Goal: Task Accomplishment & Management: Complete application form

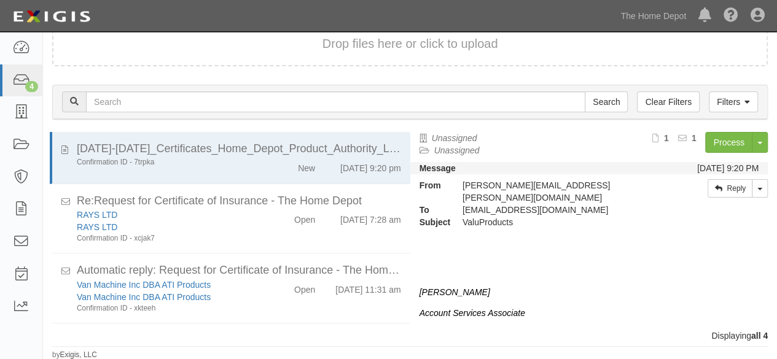
scroll to position [63, 0]
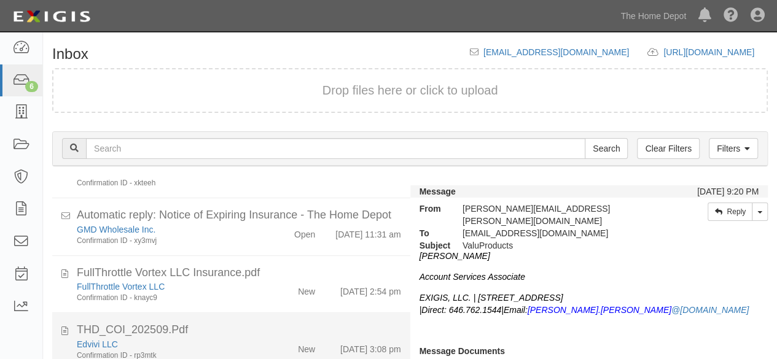
scroll to position [47, 0]
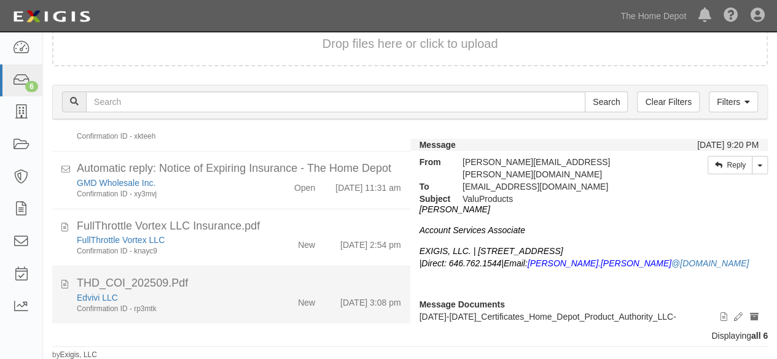
click at [244, 306] on div "Confirmation ID - rp3mtk" at bounding box center [167, 309] width 181 height 10
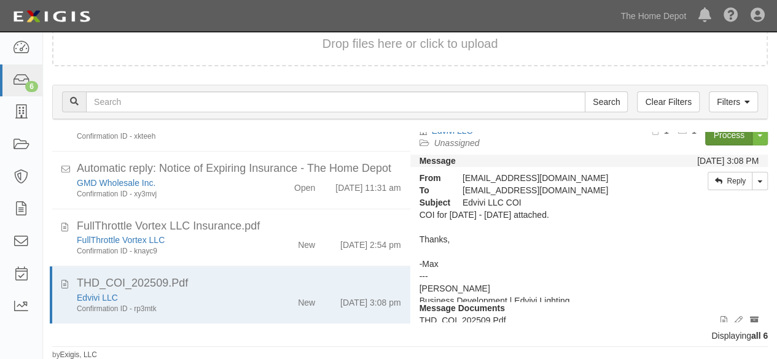
scroll to position [0, 0]
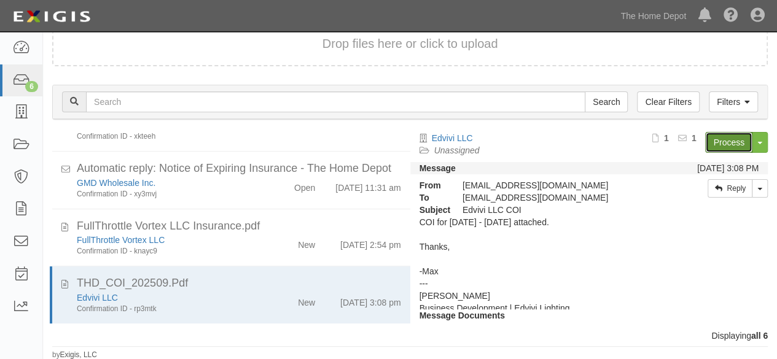
click at [715, 142] on link "Process" at bounding box center [728, 142] width 47 height 21
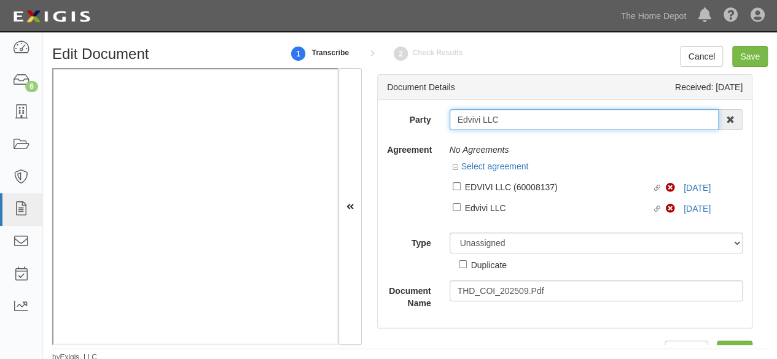
click at [515, 117] on input "Edvivi LLC" at bounding box center [585, 119] width 270 height 21
type input "Edvivi LLC"
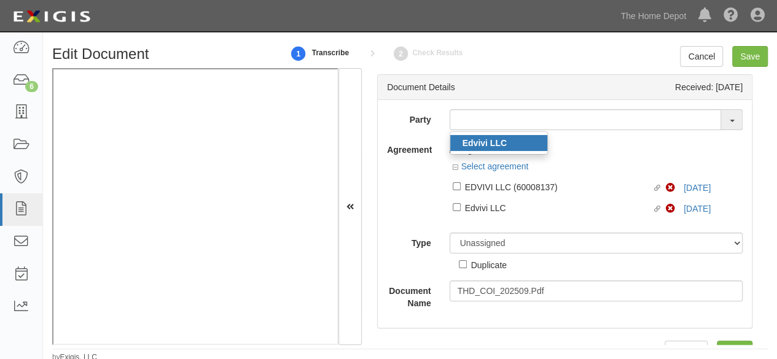
click at [477, 147] on strong "Edvivi LLC" at bounding box center [484, 143] width 44 height 10
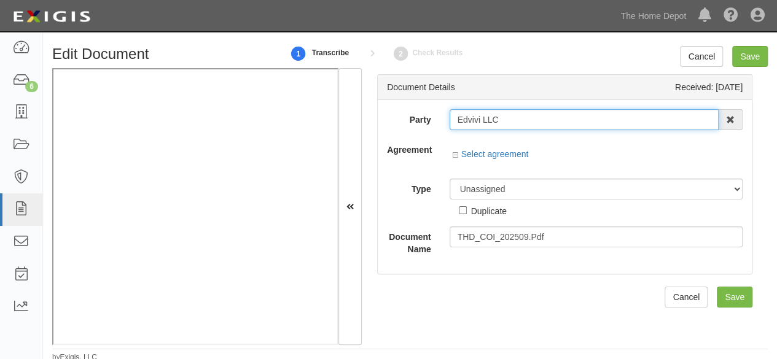
click at [483, 119] on input "Edvivi LLC" at bounding box center [585, 119] width 270 height 21
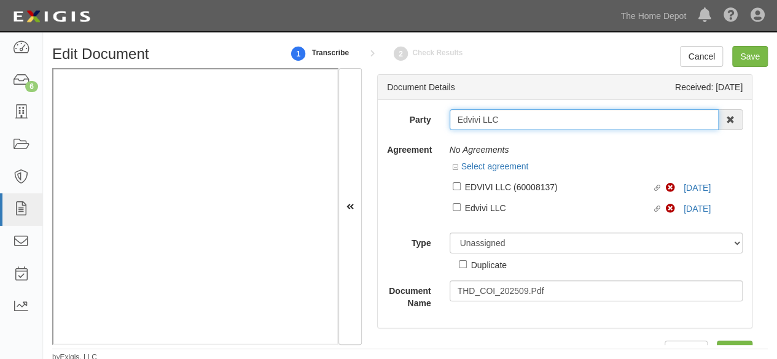
click at [483, 119] on input "Edvivi LLC" at bounding box center [585, 119] width 270 height 21
click at [545, 125] on input "Edvivi LLC" at bounding box center [585, 119] width 270 height 21
type input "Edvivi LLC"
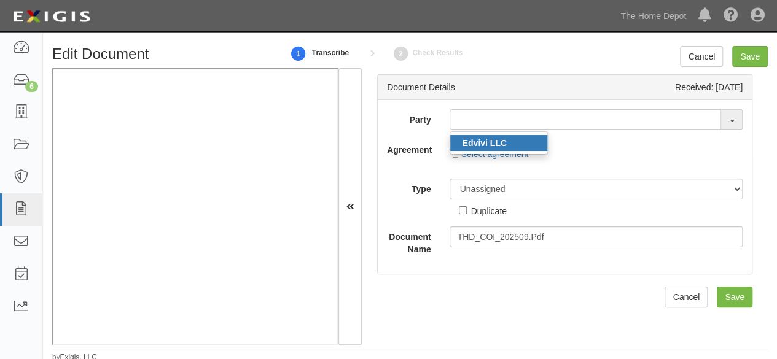
click at [518, 141] on link "Edvivi LLC" at bounding box center [498, 143] width 97 height 16
type input "Edvivi LLC"
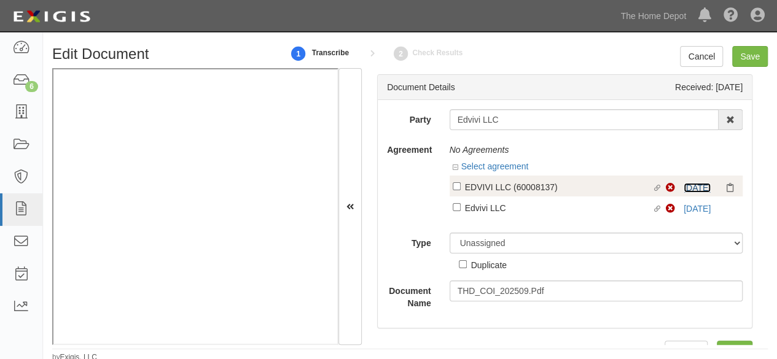
click at [684, 187] on link "9/15/25" at bounding box center [697, 188] width 27 height 10
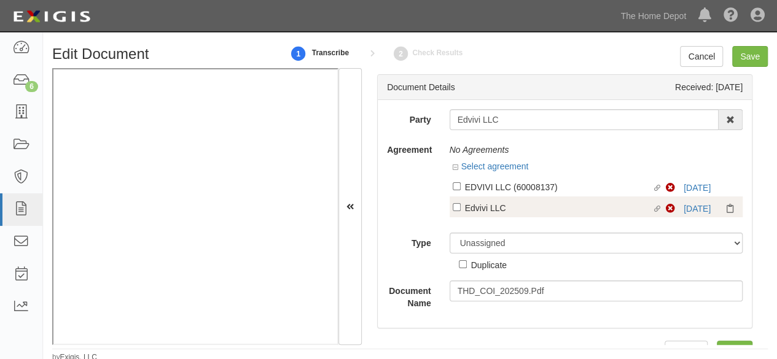
drag, startPoint x: 459, startPoint y: 181, endPoint x: 461, endPoint y: 190, distance: 8.7
click at [459, 182] on label "Linked agreement EDVIVI LLC (60008137) Linked agreement" at bounding box center [560, 188] width 214 height 17
click at [459, 182] on input "Linked agreement EDVIVI LLC (60008137) Linked agreement" at bounding box center [457, 186] width 8 height 8
checkbox input "true"
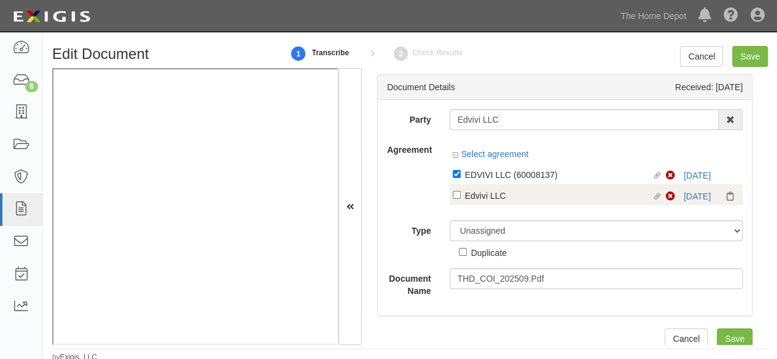
click at [469, 197] on div "Edvivi LLC" at bounding box center [558, 196] width 187 height 14
click at [461, 197] on input "Linked agreement Edvivi LLC Linked agreement" at bounding box center [457, 195] width 8 height 8
checkbox input "true"
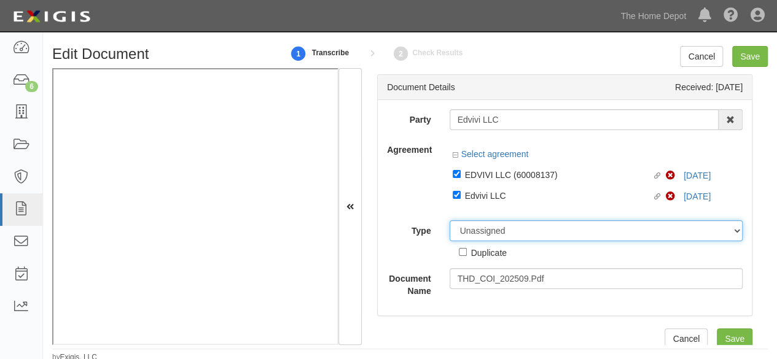
drag, startPoint x: 465, startPoint y: 236, endPoint x: 469, endPoint y: 222, distance: 15.2
click at [466, 234] on select "Unassigned Binder Cancellation Notice Certificate Contract Endorsement Insuranc…" at bounding box center [597, 230] width 294 height 21
select select "CertificateDetail"
click at [450, 220] on select "Unassigned Binder Cancellation Notice Certificate Contract Endorsement Insuranc…" at bounding box center [597, 230] width 294 height 21
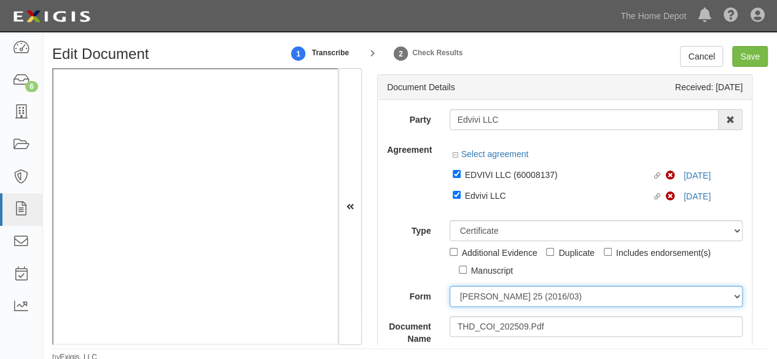
click at [470, 298] on select "ACORD 25 (2016/03) ACORD 101 ACORD 855 NY (2014/05) General" at bounding box center [597, 296] width 294 height 21
select select "GeneralFormDetail"
click at [450, 286] on select "ACORD 25 (2016/03) ACORD 101 ACORD 855 NY (2014/05) General" at bounding box center [597, 296] width 294 height 21
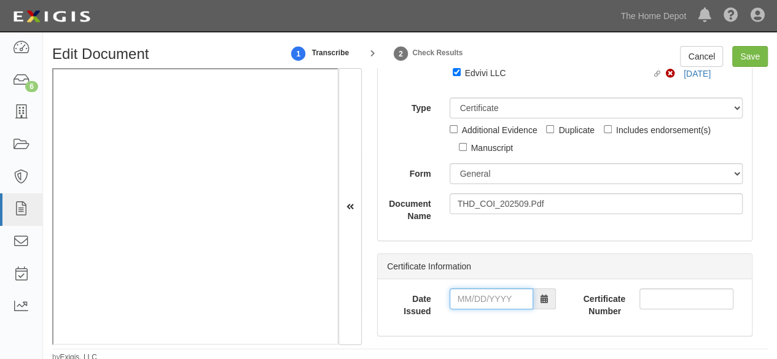
click at [496, 297] on input "Date Issued" at bounding box center [492, 299] width 84 height 21
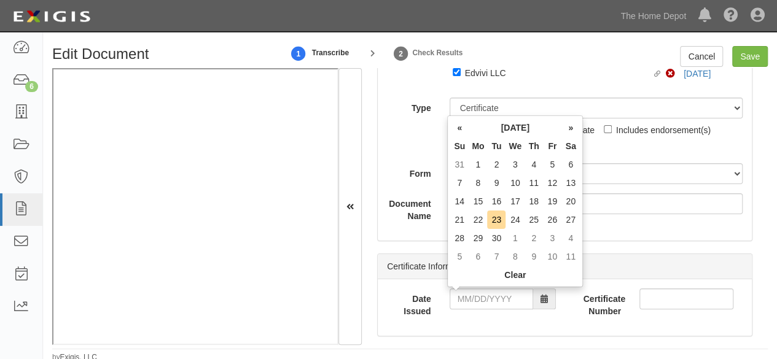
drag, startPoint x: 465, startPoint y: 200, endPoint x: 472, endPoint y: 216, distance: 16.5
click at [465, 201] on td "14" at bounding box center [459, 201] width 18 height 18
drag, startPoint x: 486, startPoint y: 294, endPoint x: 503, endPoint y: 262, distance: 36.5
click at [487, 294] on input "09/14/2025" at bounding box center [492, 299] width 84 height 21
click at [516, 182] on td "10" at bounding box center [514, 183] width 19 height 18
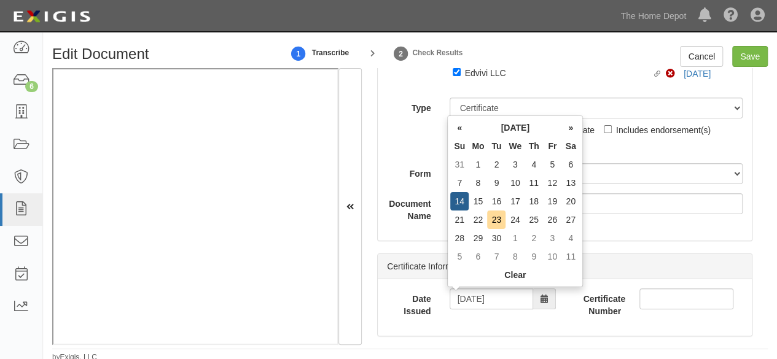
type input "09/10/2025"
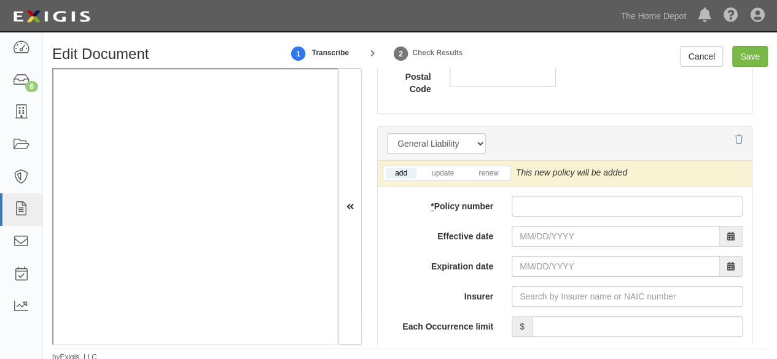
scroll to position [983, 0]
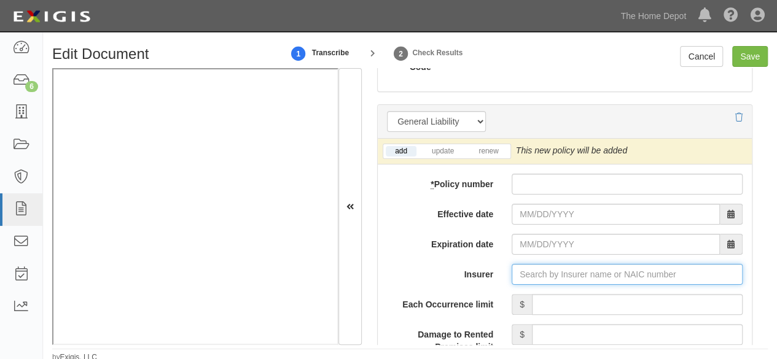
click at [530, 275] on input "Insurer" at bounding box center [627, 274] width 231 height 21
paste input "29459"
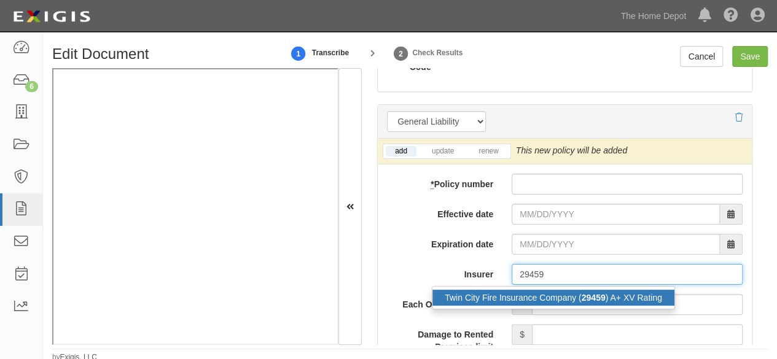
click at [515, 297] on div "Twin City Fire Insurance Company ( 29459 ) A+ XV Rating" at bounding box center [553, 298] width 242 height 16
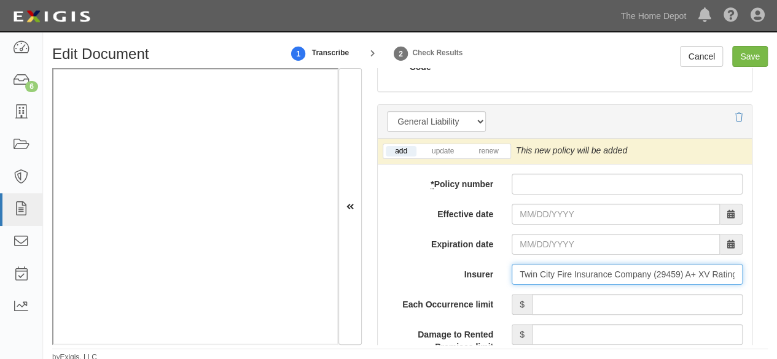
type input "Twin City Fire Insurance Company (29459) A+ XV Rating"
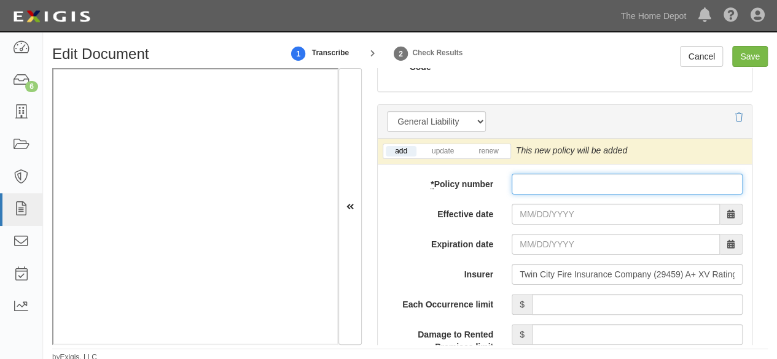
paste input "22 SBA AF8149"
click at [538, 180] on input "* Policy number" at bounding box center [627, 184] width 231 height 21
type input "22 SBA AF8149"
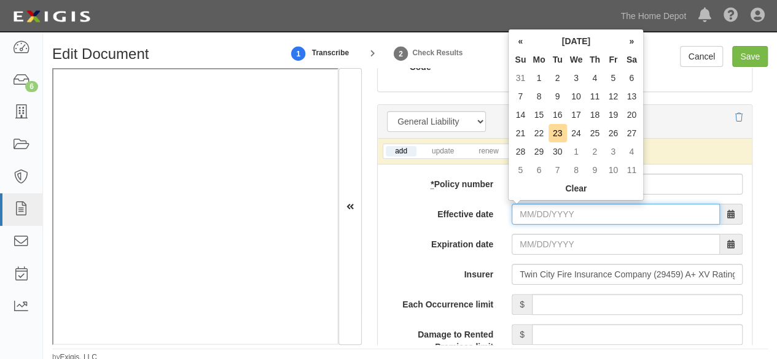
click at [529, 207] on input "Effective date" at bounding box center [616, 214] width 208 height 21
drag, startPoint x: 538, startPoint y: 112, endPoint x: 540, endPoint y: 133, distance: 21.0
click at [538, 112] on td "15" at bounding box center [538, 115] width 18 height 18
type input "09/15/2025"
type input "09/15/2026"
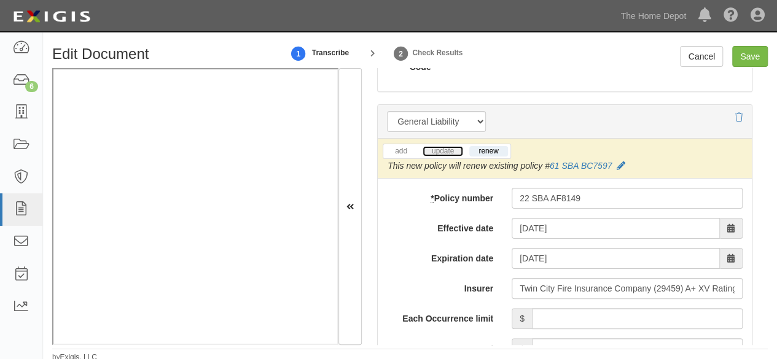
click at [434, 146] on link "update" at bounding box center [443, 151] width 41 height 10
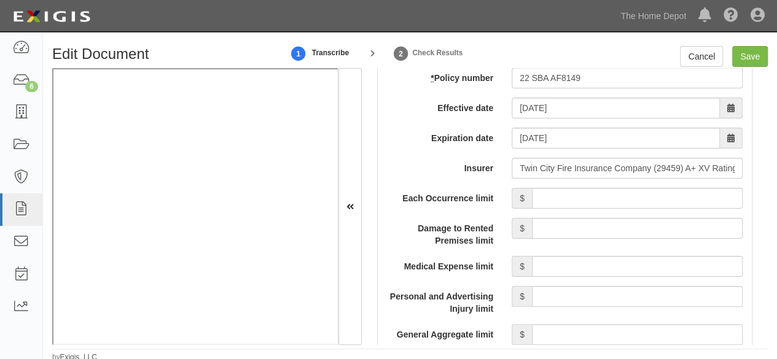
scroll to position [1105, 0]
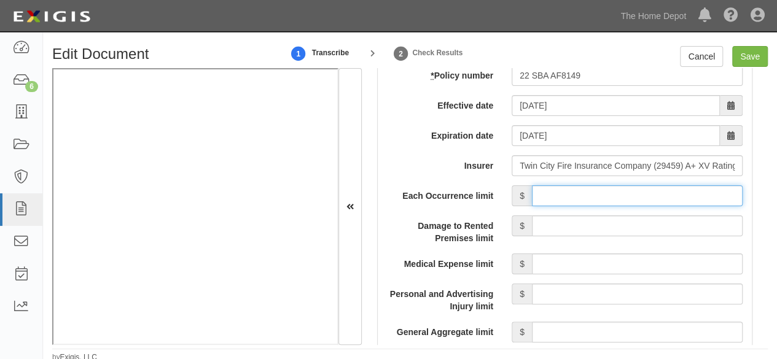
click at [615, 190] on input "Each Occurrence limit" at bounding box center [637, 195] width 211 height 21
type input "1,000,000"
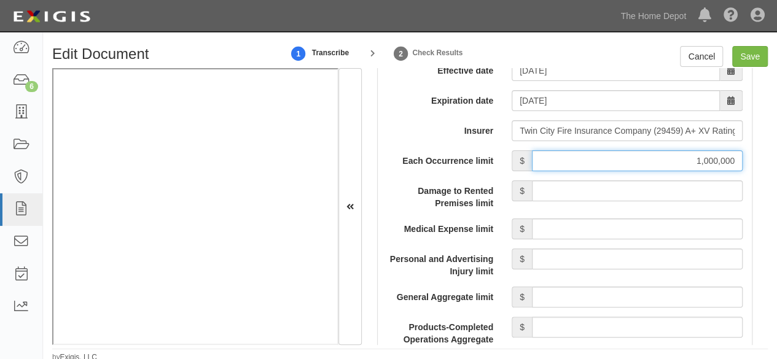
scroll to position [1167, 0]
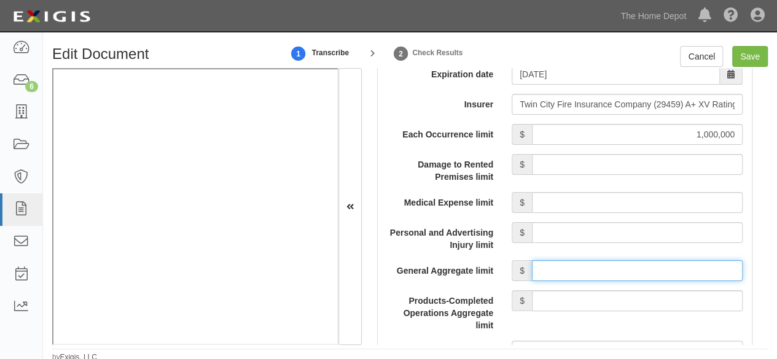
click at [592, 268] on input "General Aggregate limit" at bounding box center [637, 270] width 211 height 21
type input "2,000,000"
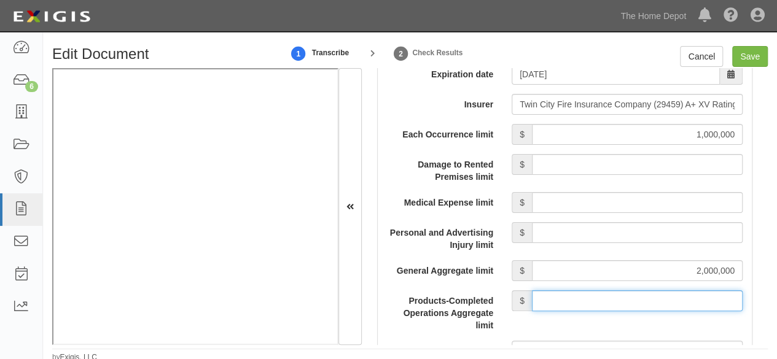
type input "2,000,000"
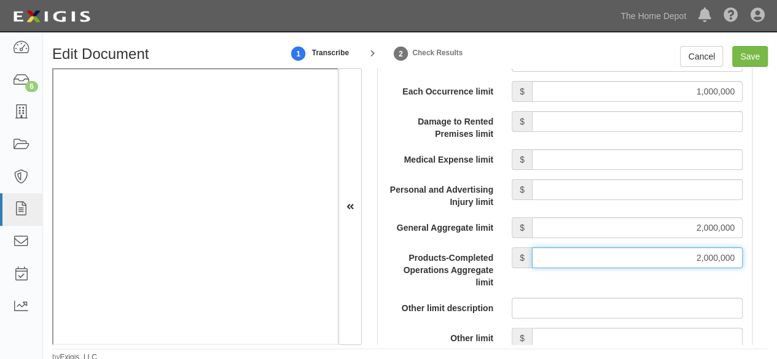
scroll to position [1290, 0]
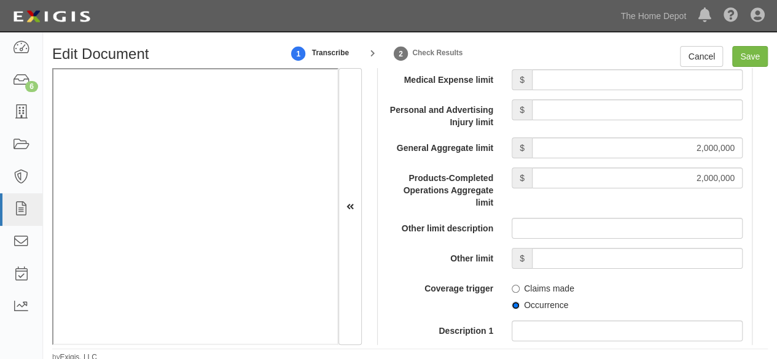
click at [512, 304] on input "Occurrence" at bounding box center [516, 306] width 8 height 8
radio input "true"
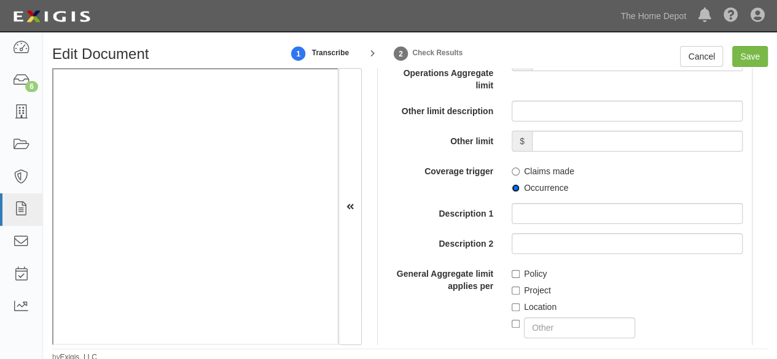
scroll to position [1412, 0]
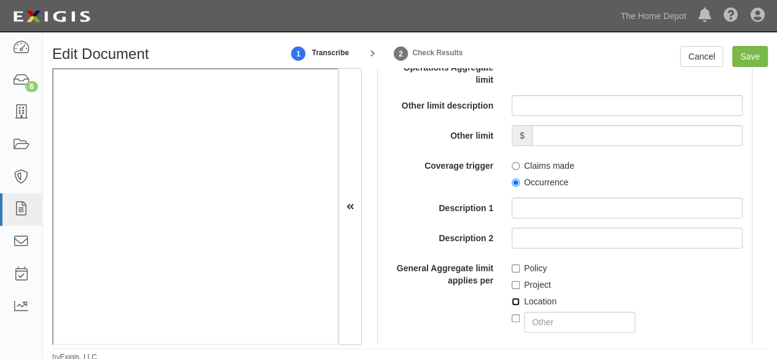
click at [513, 298] on input "Location" at bounding box center [516, 302] width 8 height 8
checkbox input "true"
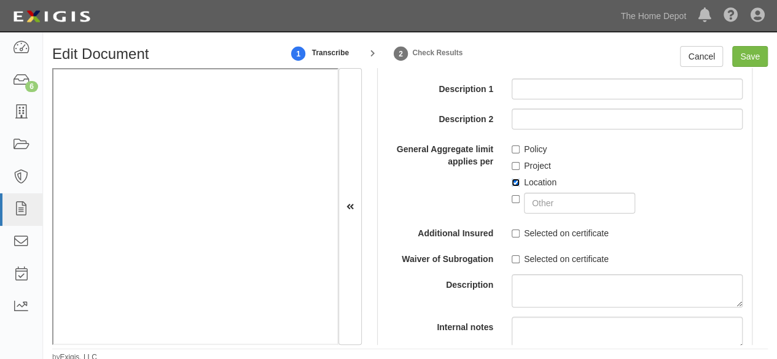
scroll to position [1535, 0]
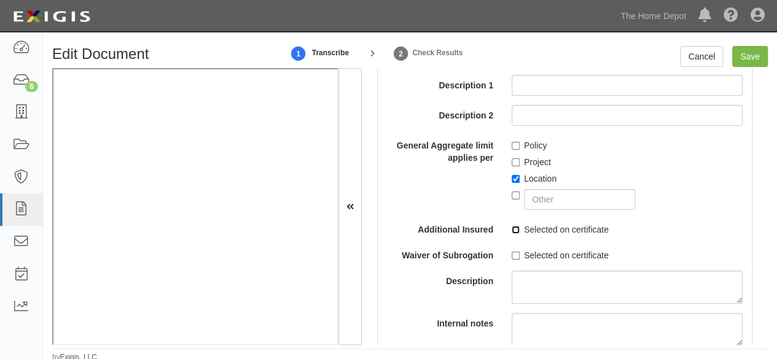
click at [512, 228] on input "Selected on certificate" at bounding box center [516, 230] width 8 height 8
checkbox input "true"
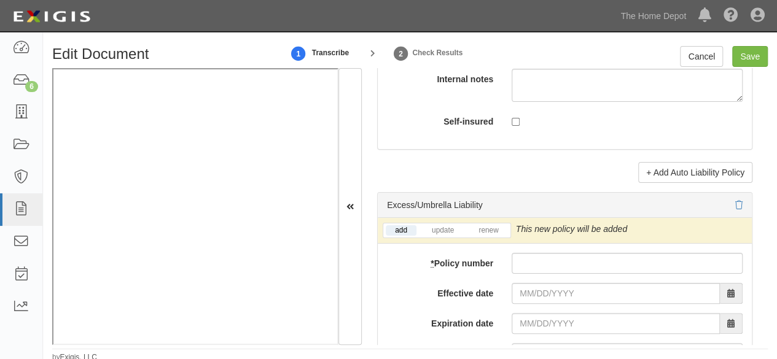
scroll to position [2641, 0]
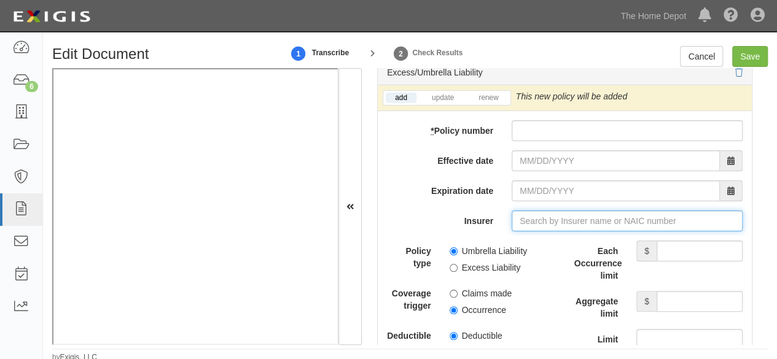
click at [544, 217] on input "Insurer" at bounding box center [627, 221] width 231 height 21
paste input "29459"
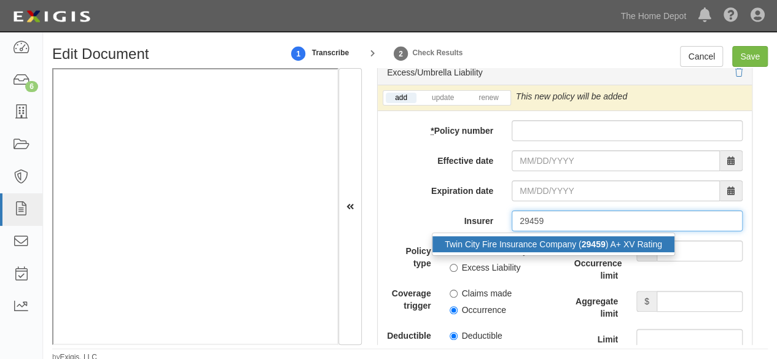
click at [533, 238] on div "Twin City Fire Insurance Company ( 29459 ) A+ XV Rating" at bounding box center [553, 244] width 242 height 16
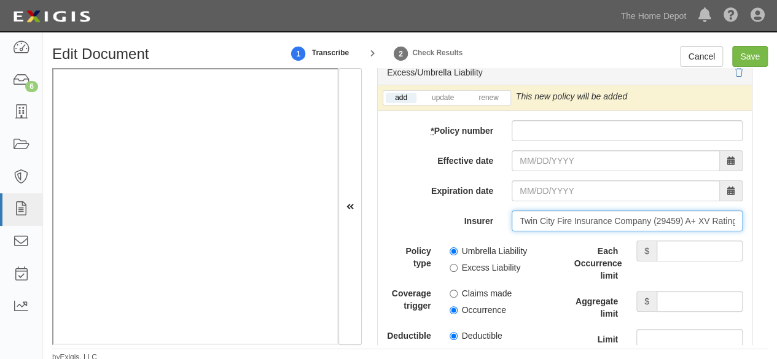
type input "Twin City Fire Insurance Company (29459) A+ XV Rating"
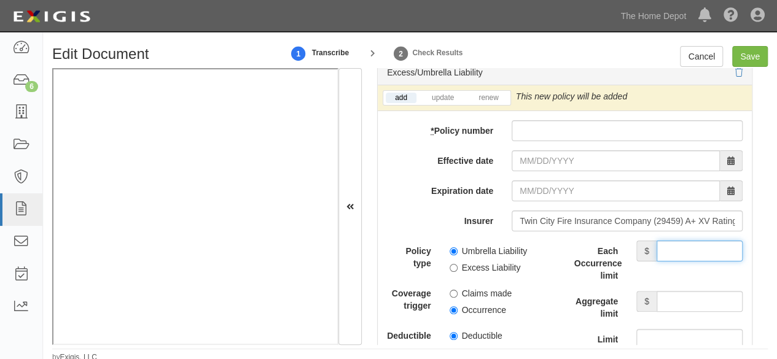
click at [673, 246] on input "Each Occurrence limit" at bounding box center [699, 251] width 86 height 21
type input "8,000,000"
drag, startPoint x: 682, startPoint y: 294, endPoint x: 675, endPoint y: 286, distance: 10.9
click at [682, 294] on input "Aggregate limit" at bounding box center [699, 301] width 86 height 21
type input "8,000,000"
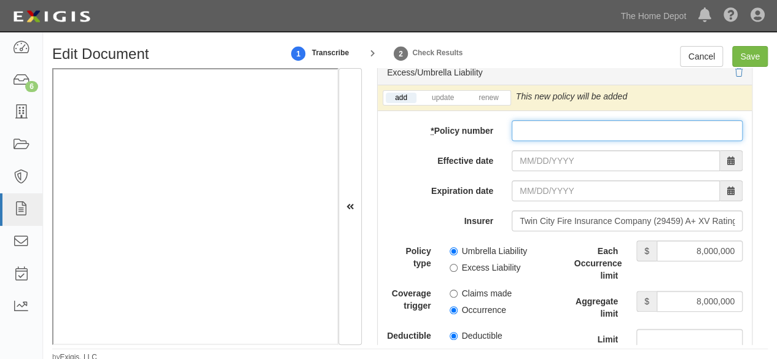
click at [548, 125] on input "* Policy number" at bounding box center [627, 130] width 231 height 21
paste input "22 SBA AF8149"
type input "22 SBA AF8149"
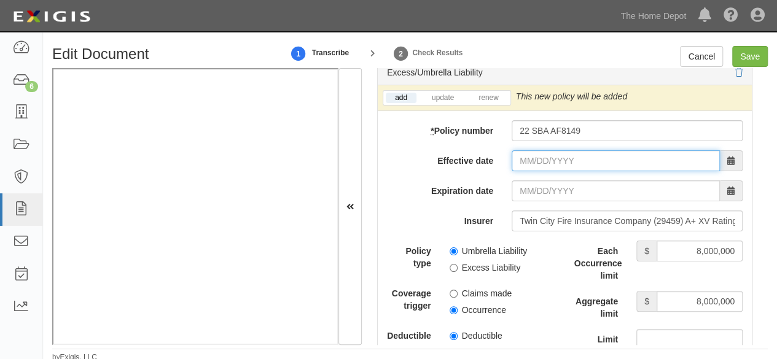
click at [529, 150] on input "Effective date" at bounding box center [616, 160] width 208 height 21
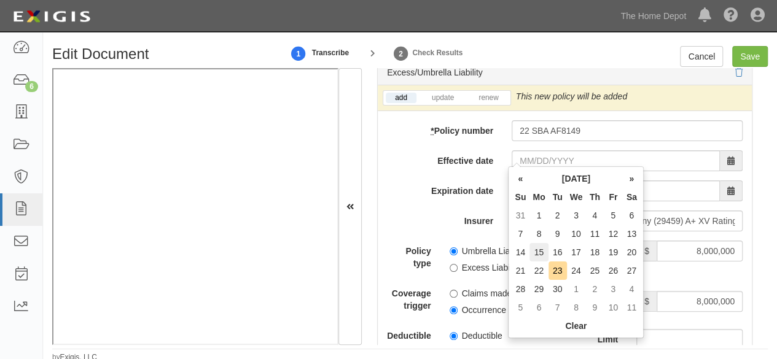
click at [540, 248] on td "15" at bounding box center [538, 252] width 18 height 18
type input "09/15/2025"
type input "09/15/2026"
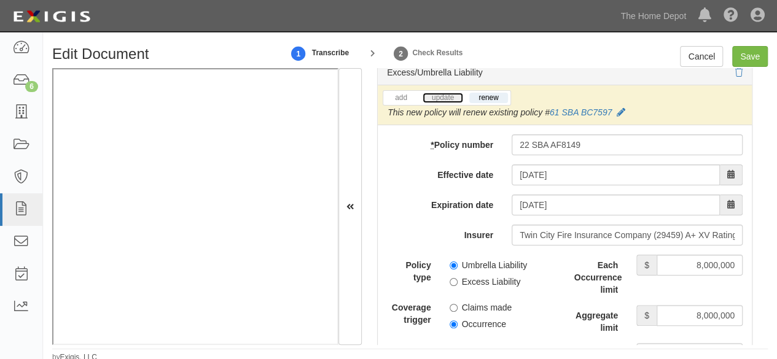
drag, startPoint x: 443, startPoint y: 91, endPoint x: 472, endPoint y: 117, distance: 39.6
click at [443, 93] on link "update" at bounding box center [443, 98] width 41 height 10
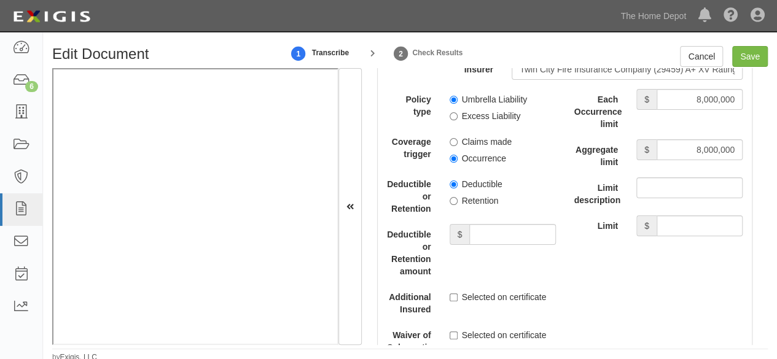
scroll to position [2825, 0]
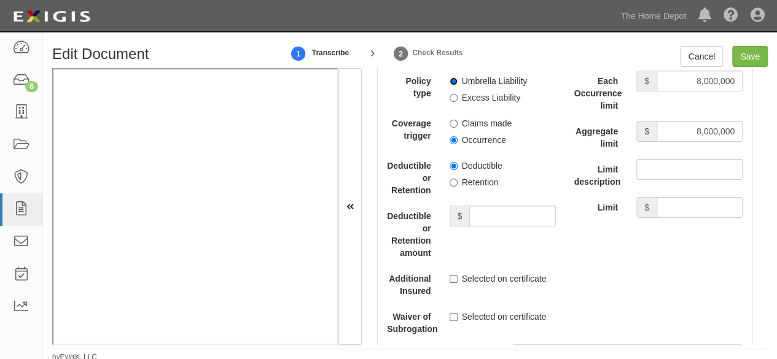
click at [453, 78] on input "Umbrella Liability" at bounding box center [454, 81] width 8 height 8
radio input "true"
click at [452, 136] on input "Occurrence" at bounding box center [454, 140] width 8 height 8
radio input "true"
click at [461, 176] on label "Retention" at bounding box center [474, 182] width 49 height 12
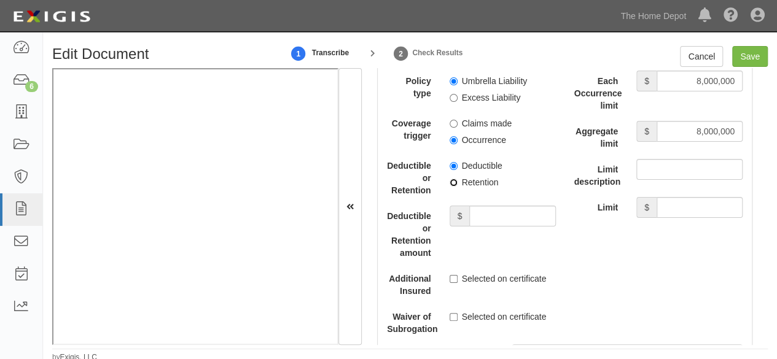
click at [458, 179] on input "Retention" at bounding box center [454, 183] width 8 height 8
radio input "true"
click at [481, 213] on input "Deductible or Retention amount" at bounding box center [512, 216] width 86 height 21
type input "10,000"
click at [744, 58] on input "Save" at bounding box center [750, 56] width 36 height 21
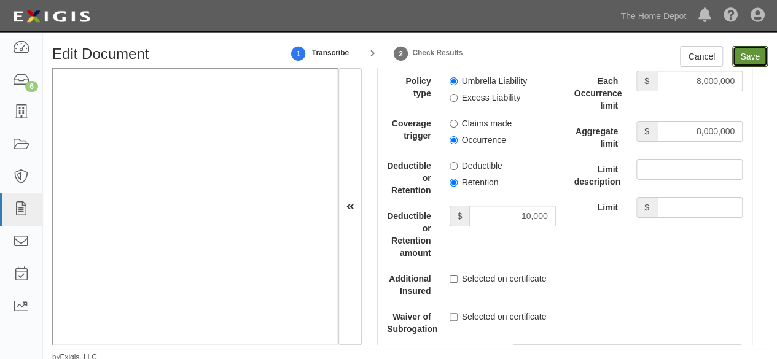
type input "1000000"
type input "2000000"
type input "10000"
type input "8000000"
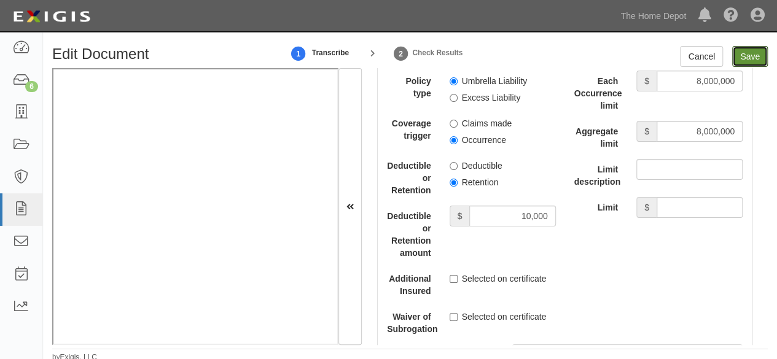
type input "8000000"
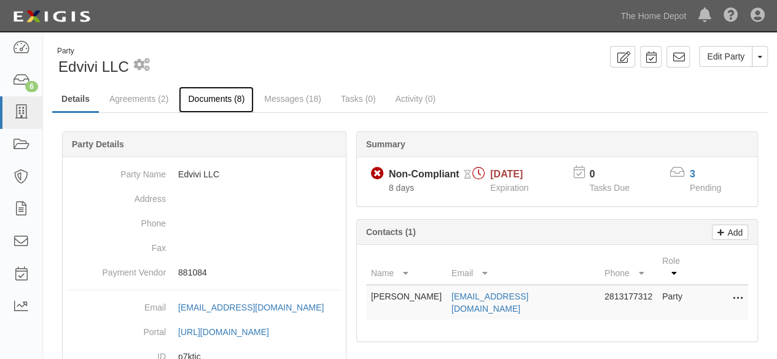
click at [221, 104] on link "Documents (8)" at bounding box center [216, 100] width 75 height 26
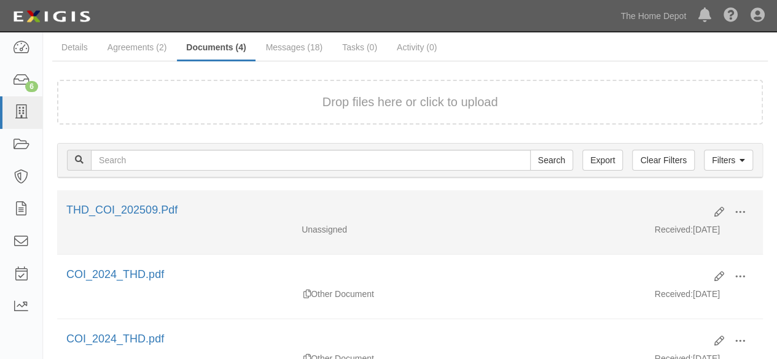
scroll to position [123, 0]
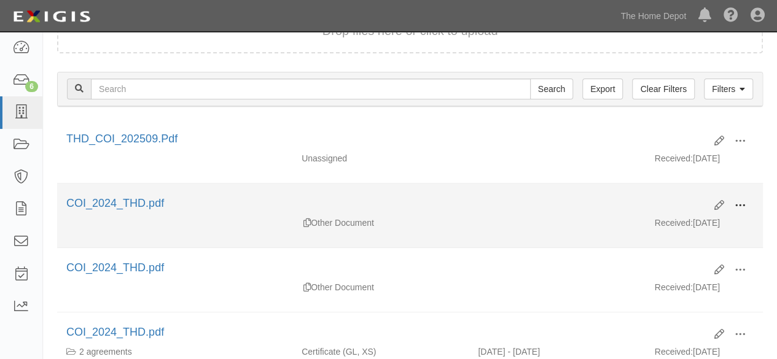
drag, startPoint x: 744, startPoint y: 204, endPoint x: 738, endPoint y: 208, distance: 7.7
click at [739, 207] on span at bounding box center [739, 205] width 11 height 11
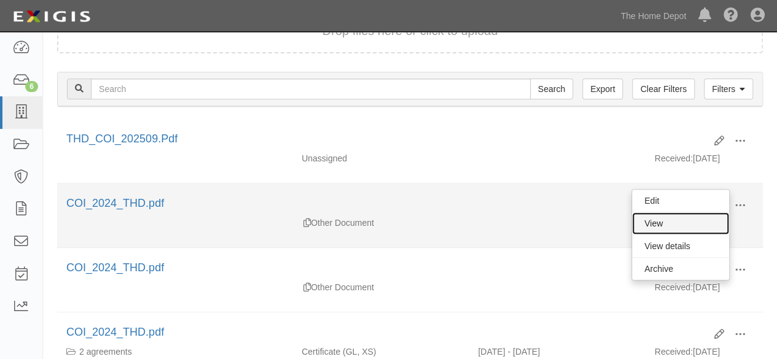
click at [697, 224] on link "View" at bounding box center [680, 223] width 97 height 22
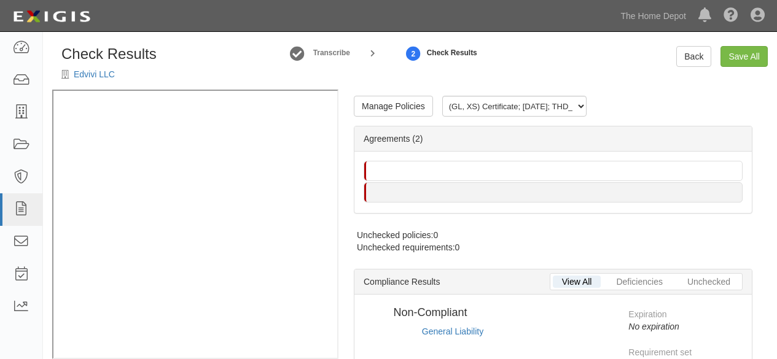
radio input "true"
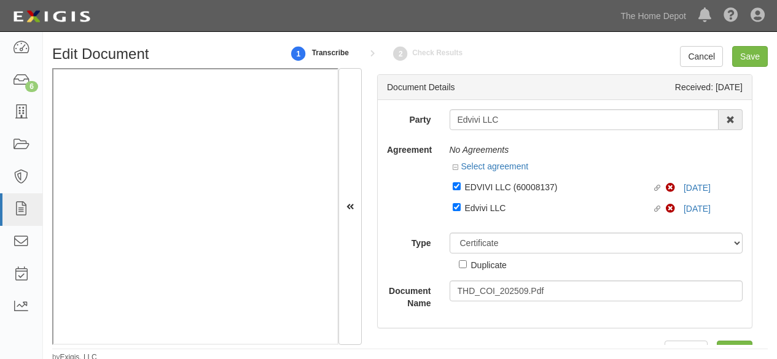
select select "CertificateDetail"
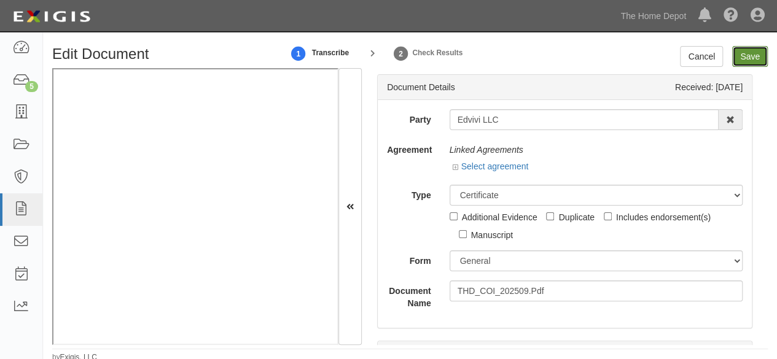
click at [749, 57] on input "Save" at bounding box center [750, 56] width 36 height 21
type input "1000000"
type input "2000000"
type input "10000"
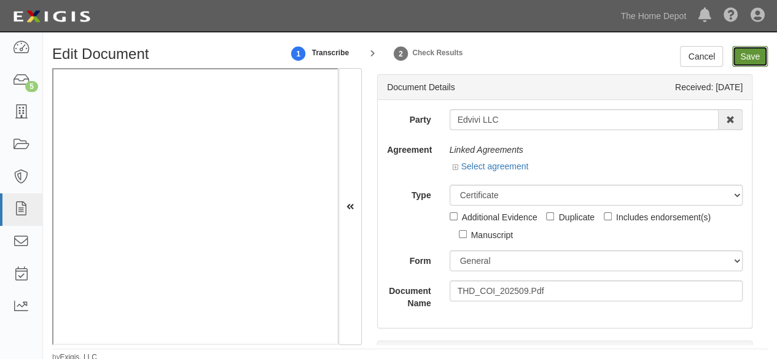
type input "8000000"
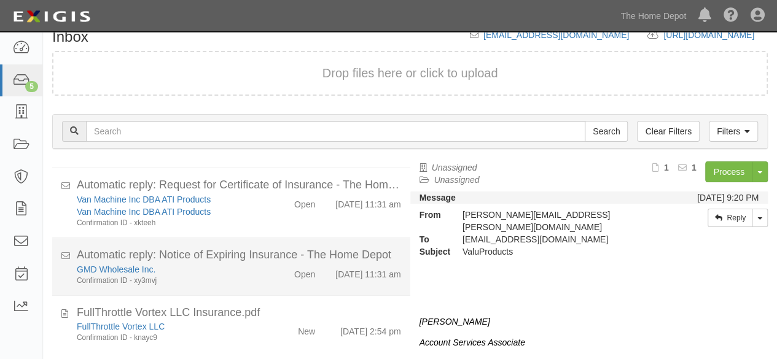
scroll to position [47, 0]
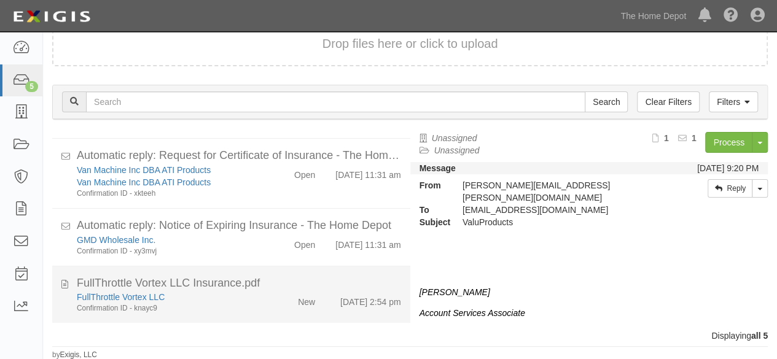
click at [244, 305] on div "Confirmation ID - knayc9" at bounding box center [167, 308] width 181 height 10
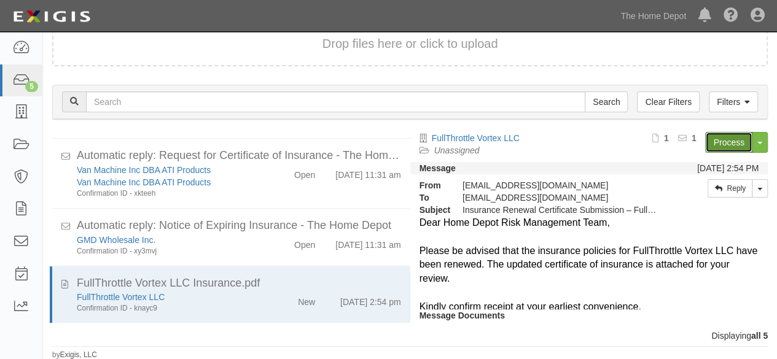
click at [717, 138] on link "Process" at bounding box center [728, 142] width 47 height 21
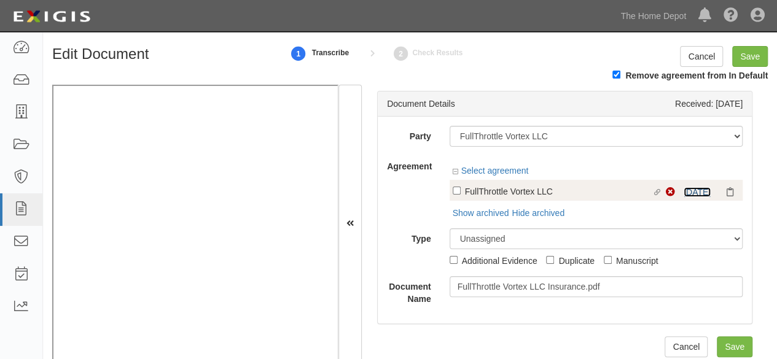
click at [685, 191] on link "4/11/25" at bounding box center [697, 192] width 27 height 10
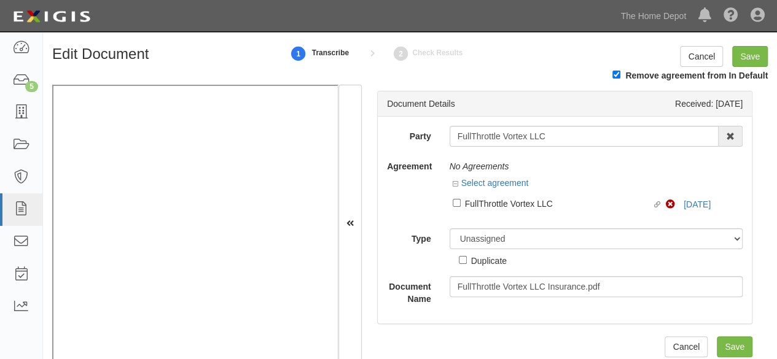
click at [561, 150] on div "Party FullThrottle Vortex LLC 1000576868 Ontario Inc. 10 STRAWBERRY STREET 1152…" at bounding box center [565, 215] width 356 height 179
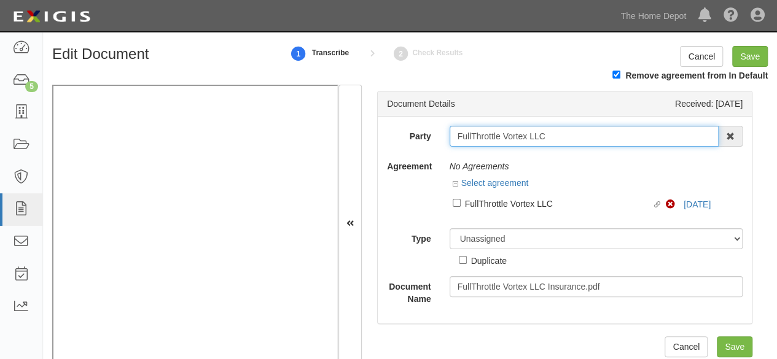
click at [559, 146] on input "FullThrottle Vortex LLC" at bounding box center [585, 136] width 270 height 21
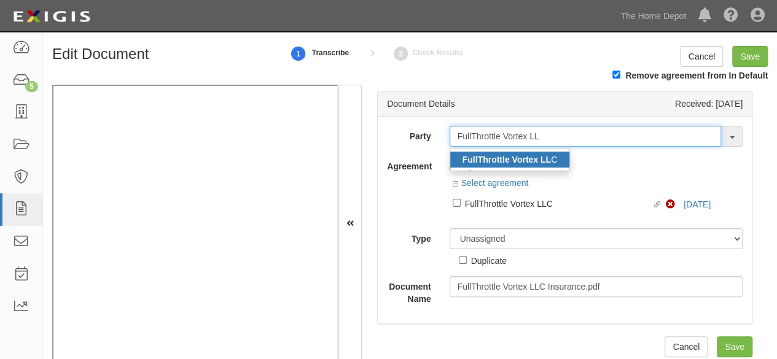
type input "FullThrottle Vortex LL"
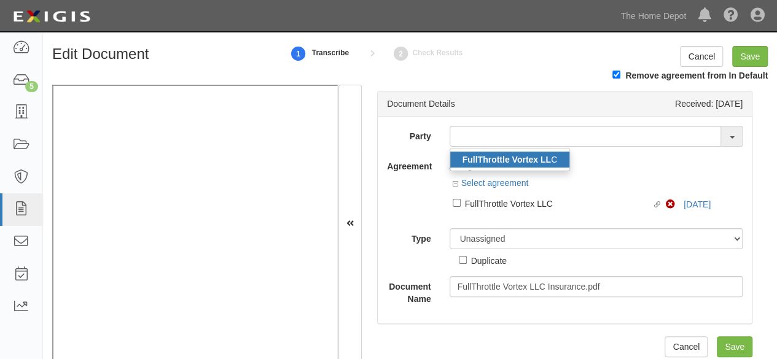
click at [542, 161] on strong "FullThrottle Vortex LL" at bounding box center [506, 160] width 88 height 10
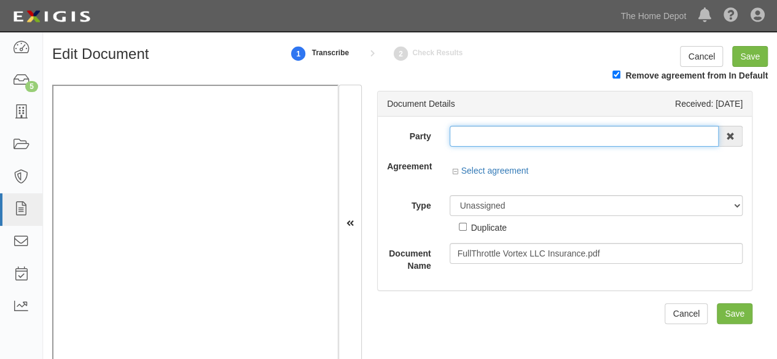
type input "FullThrottle Vortex LLC"
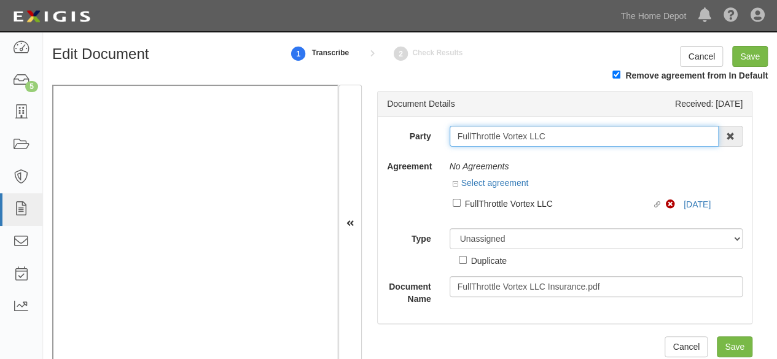
click at [493, 137] on input "FullThrottle Vortex LLC" at bounding box center [585, 136] width 270 height 21
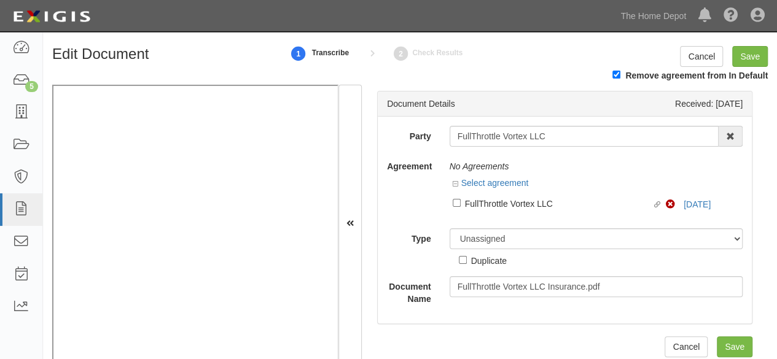
drag, startPoint x: 470, startPoint y: 203, endPoint x: 472, endPoint y: 222, distance: 18.5
click at [470, 203] on div "FullThrottle Vortex LLC" at bounding box center [558, 204] width 187 height 14
click at [461, 203] on input "Linked agreement FullThrottle Vortex LLC Linked agreement" at bounding box center [457, 203] width 8 height 8
checkbox input "true"
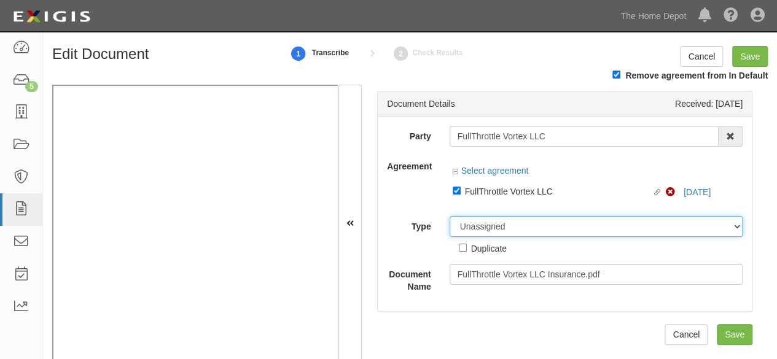
click at [472, 228] on div "Party FullThrottle Vortex LLC FullThrottle Vortex LL C 1000576868 Ontario Inc. …" at bounding box center [565, 209] width 356 height 167
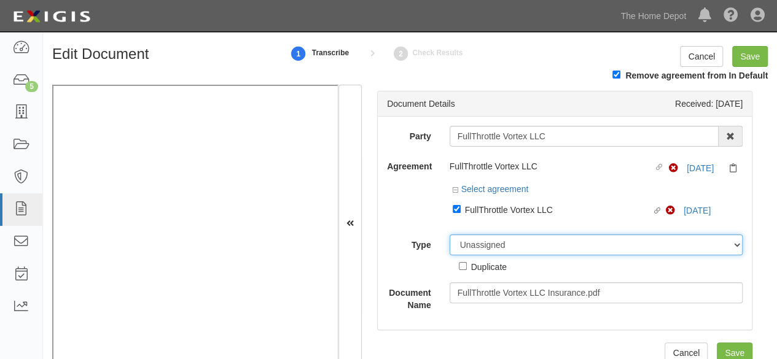
select select "CertificateDetail"
click at [450, 235] on select "Unassigned Binder Cancellation Notice Certificate Contract Endorsement Insuranc…" at bounding box center [597, 245] width 294 height 21
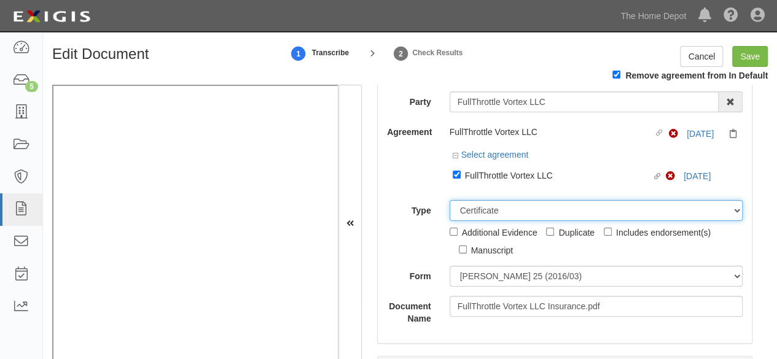
scroll to position [61, 0]
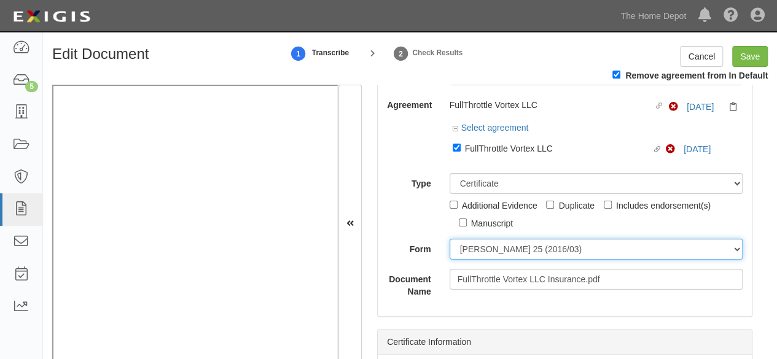
drag, startPoint x: 491, startPoint y: 251, endPoint x: 485, endPoint y: 260, distance: 10.2
click at [490, 251] on select "ACORD 25 (2016/03) ACORD 101 ACORD 855 NY (2014/05) General" at bounding box center [597, 249] width 294 height 21
select select "GeneralFormDetail"
click at [450, 239] on select "ACORD 25 (2016/03) ACORD 101 ACORD 855 NY (2014/05) General" at bounding box center [597, 249] width 294 height 21
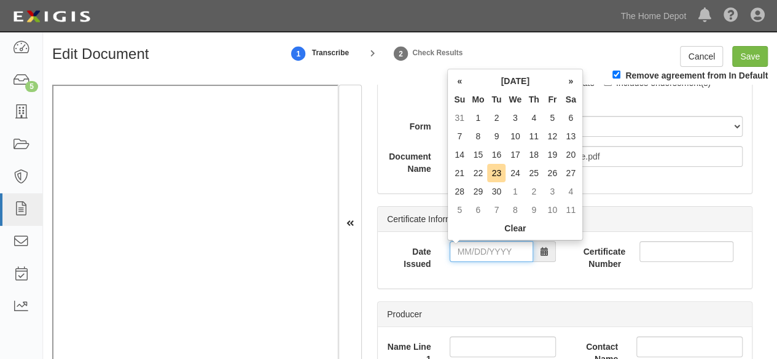
click at [465, 254] on input "Date Issued" at bounding box center [492, 251] width 84 height 21
click at [466, 160] on td "14" at bounding box center [459, 155] width 18 height 18
drag, startPoint x: 480, startPoint y: 249, endPoint x: 495, endPoint y: 211, distance: 40.3
click at [481, 246] on input "09/14/2025" at bounding box center [492, 251] width 84 height 21
click at [518, 137] on td "10" at bounding box center [514, 136] width 19 height 18
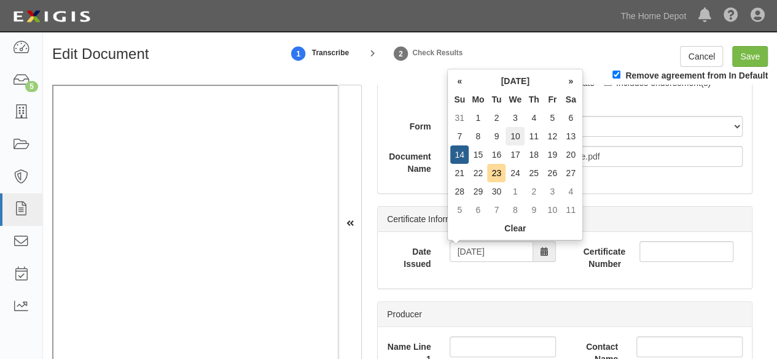
type input "09/10/2025"
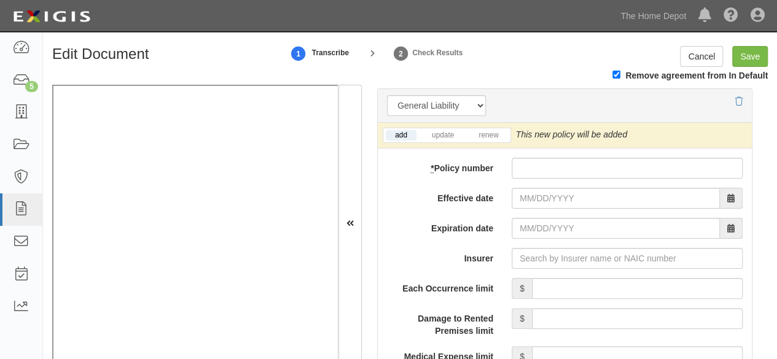
scroll to position [921, 0]
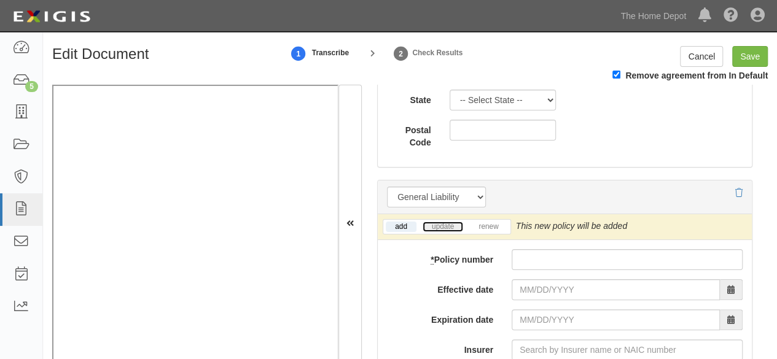
click at [447, 228] on link "update" at bounding box center [443, 227] width 41 height 10
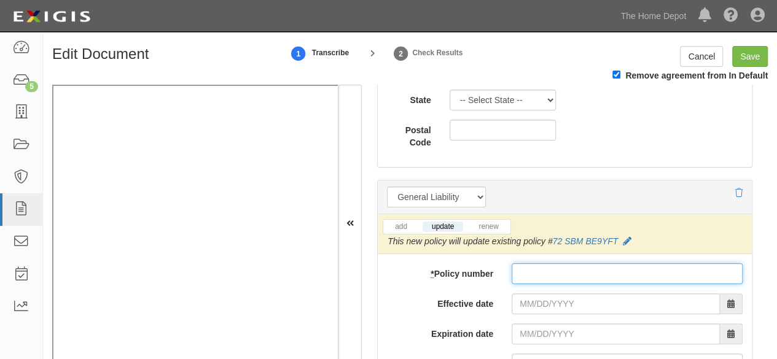
paste input "PZD2202544190 000000143"
click at [543, 272] on input "* Policy number" at bounding box center [627, 273] width 231 height 21
type input "PZD2202544190 000000143"
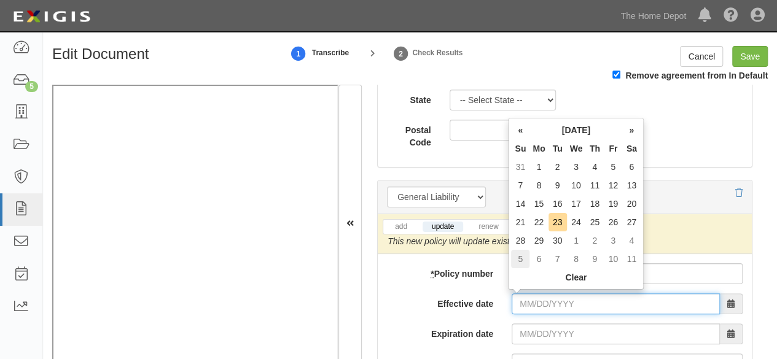
drag, startPoint x: 524, startPoint y: 297, endPoint x: 521, endPoint y: 263, distance: 33.9
click at [524, 297] on input "Effective date" at bounding box center [616, 304] width 208 height 21
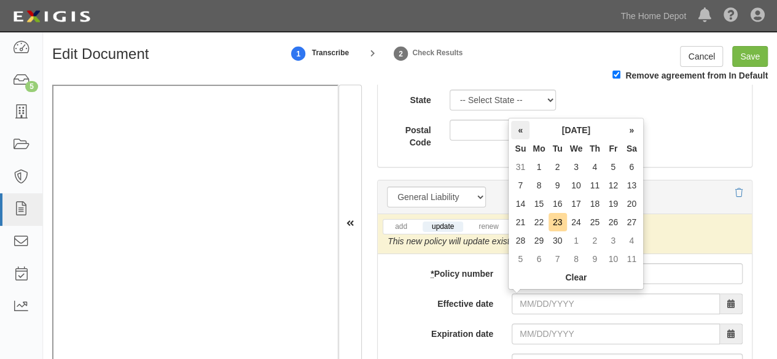
drag, startPoint x: 523, startPoint y: 128, endPoint x: 527, endPoint y: 136, distance: 8.5
click at [523, 128] on th "«" at bounding box center [520, 130] width 18 height 18
click at [613, 187] on td "8" at bounding box center [613, 185] width 18 height 18
type input "08/08/2025"
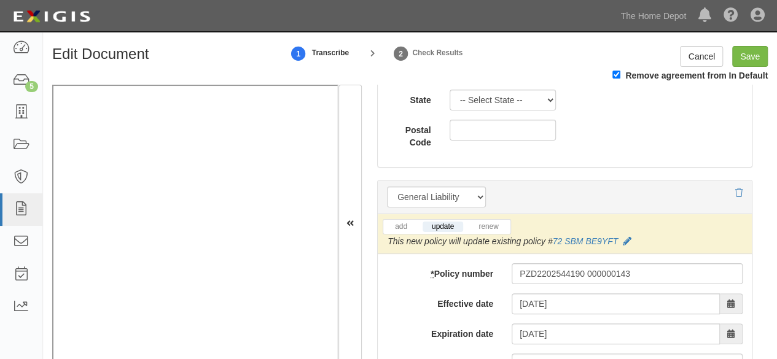
click at [465, 294] on label "Effective date" at bounding box center [440, 302] width 125 height 17
click at [512, 294] on input "08/08/2025" at bounding box center [616, 304] width 208 height 21
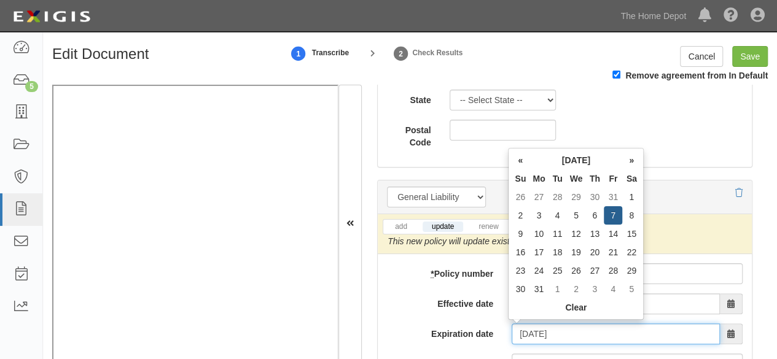
click at [537, 341] on input "08/08/2026" at bounding box center [616, 334] width 208 height 21
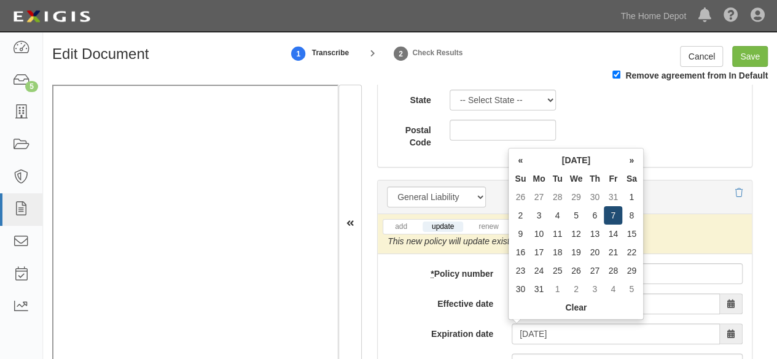
click at [610, 218] on td "7" at bounding box center [613, 215] width 18 height 18
type input "08/07/2026"
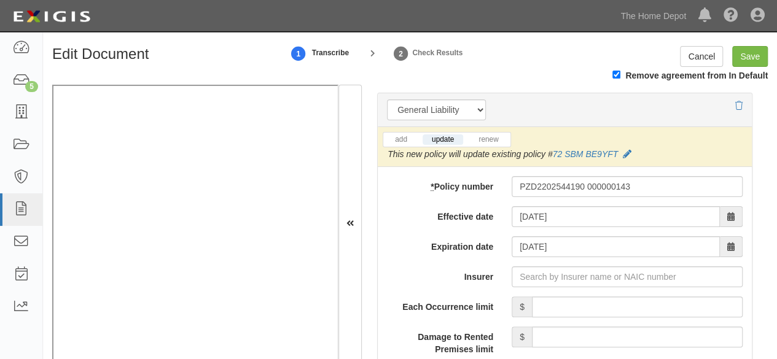
scroll to position [1044, 0]
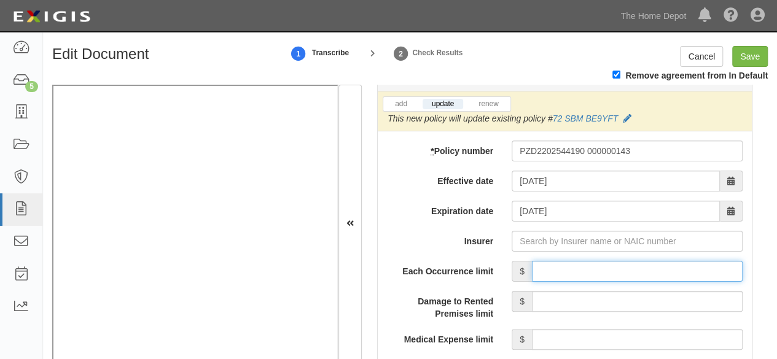
drag, startPoint x: 571, startPoint y: 276, endPoint x: 585, endPoint y: 257, distance: 22.8
click at [571, 274] on input "Each Occurrence limit" at bounding box center [637, 271] width 211 height 21
type input "5,000,000"
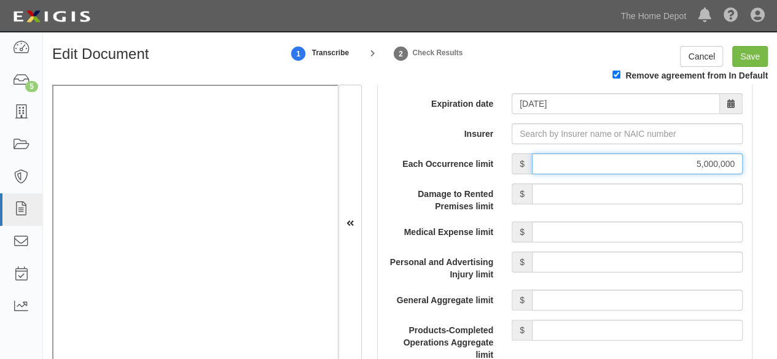
scroll to position [1167, 0]
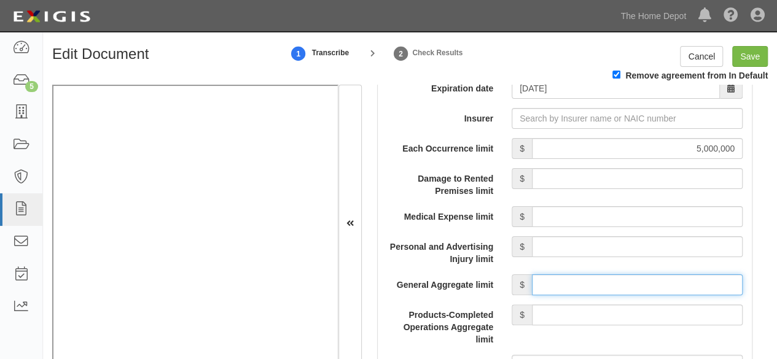
click at [534, 286] on input "General Aggregate limit" at bounding box center [637, 285] width 211 height 21
type input "5,000,000"
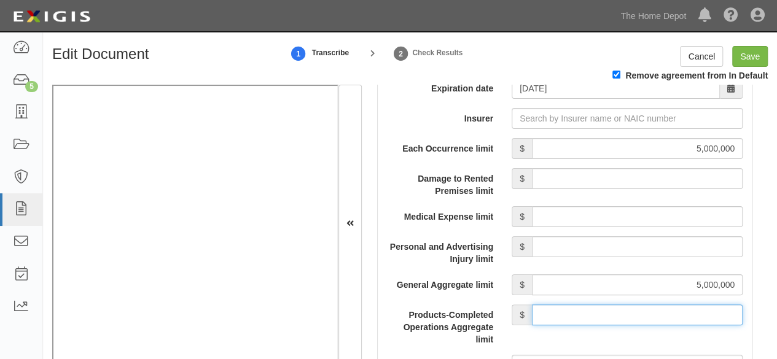
drag, startPoint x: 586, startPoint y: 310, endPoint x: 586, endPoint y: 302, distance: 8.0
click at [586, 309] on input "Products-Completed Operations Aggregate limit" at bounding box center [637, 315] width 211 height 21
type input "5,000,000"
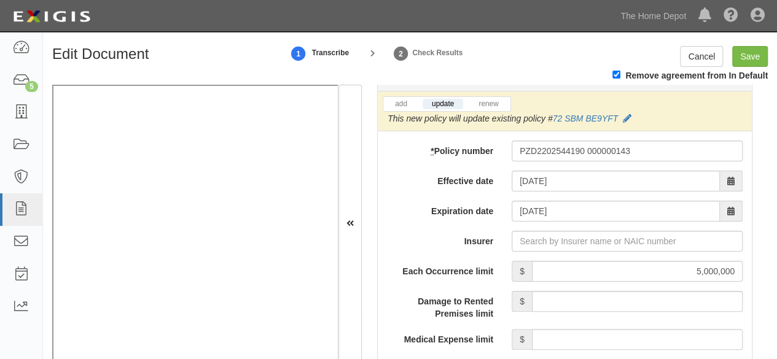
scroll to position [1044, 0]
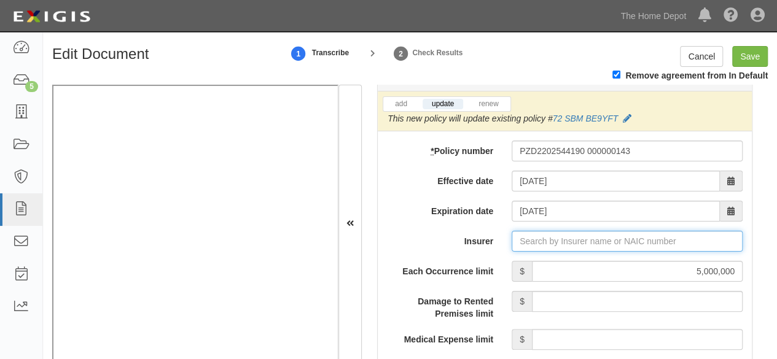
click at [533, 236] on input "Insurer" at bounding box center [627, 241] width 231 height 21
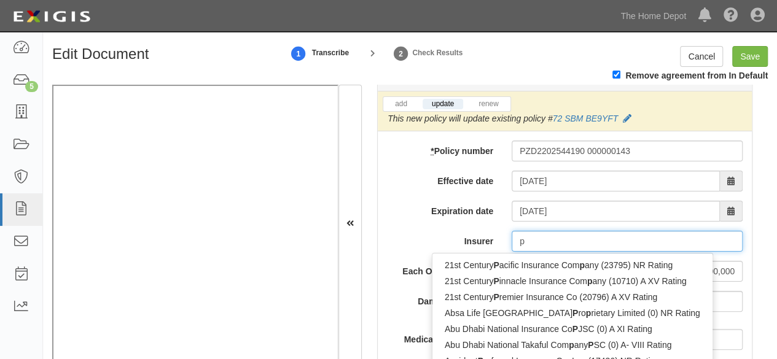
type input "pi"
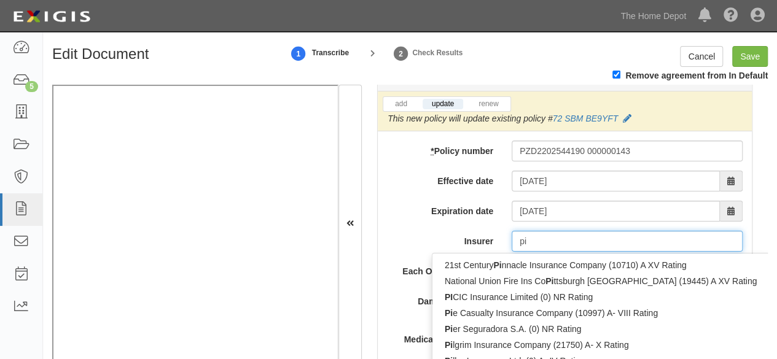
type input "picIC Insurance Limited (0) NR Rating"
type input "pic"
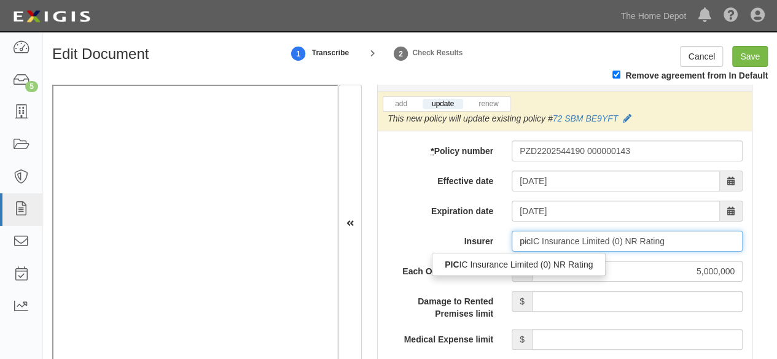
type input "picc"
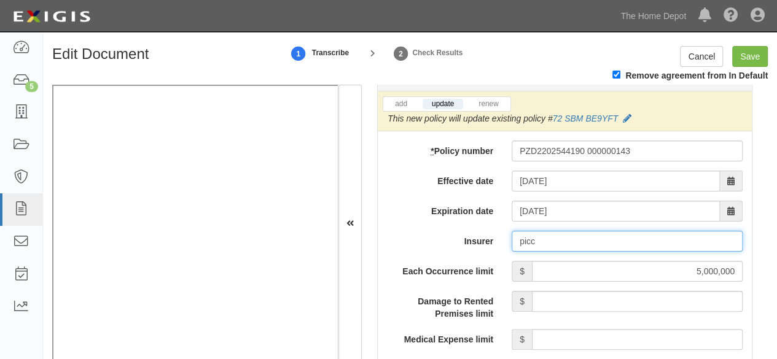
type input "picIC Insurance Limited (0) NR Rating"
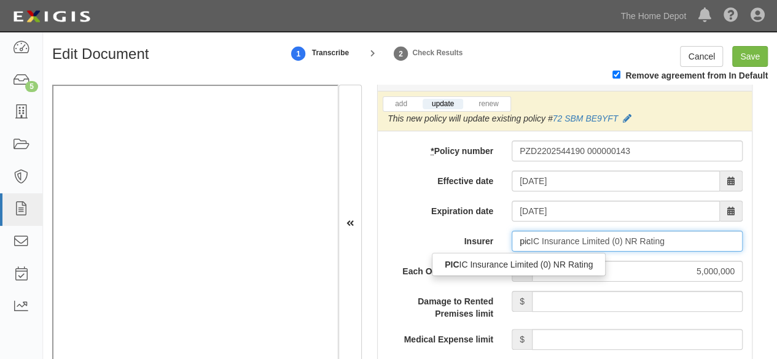
type input "pic"
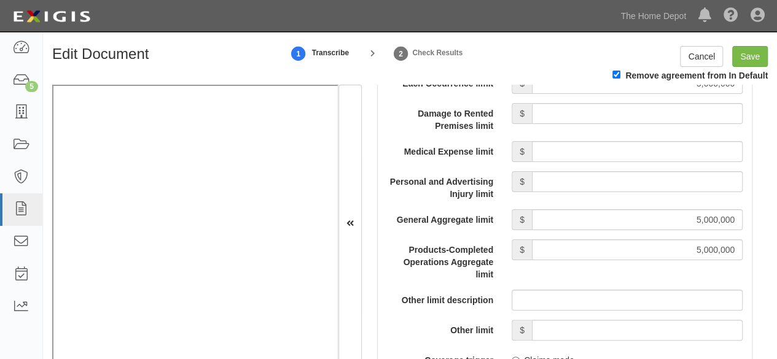
scroll to position [1412, 0]
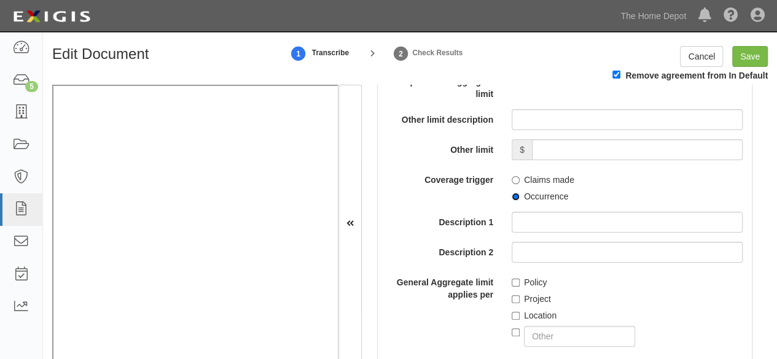
click at [512, 193] on input "Occurrence" at bounding box center [516, 197] width 8 height 8
radio input "true"
click at [744, 57] on input "Save" at bounding box center [750, 56] width 36 height 21
type input "5000000"
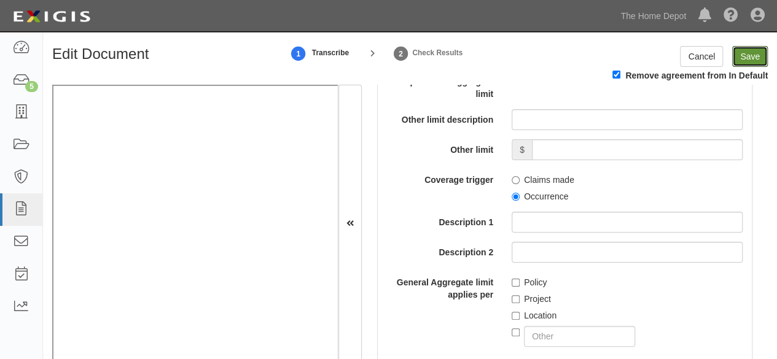
type input "5000000"
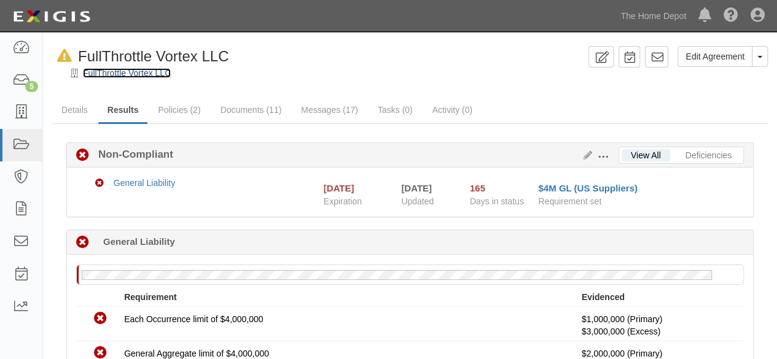
click at [122, 69] on link "FullThrottle Vortex LLC" at bounding box center [127, 73] width 88 height 10
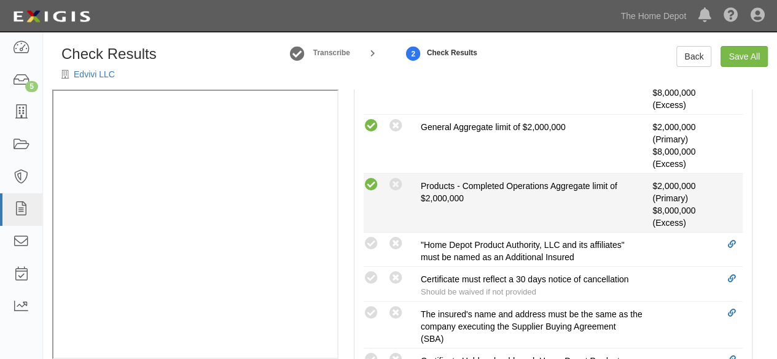
scroll to position [491, 0]
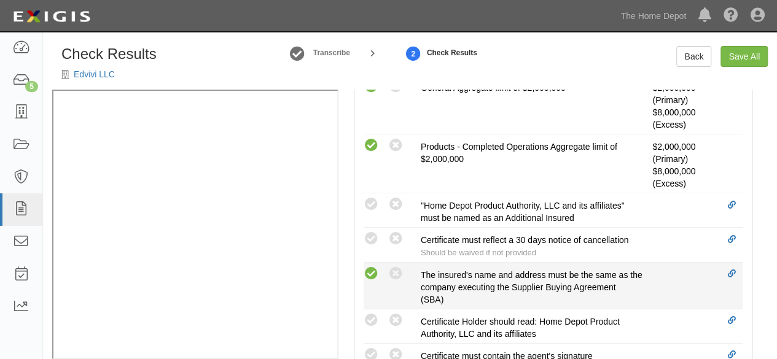
click at [373, 273] on icon at bounding box center [371, 274] width 15 height 15
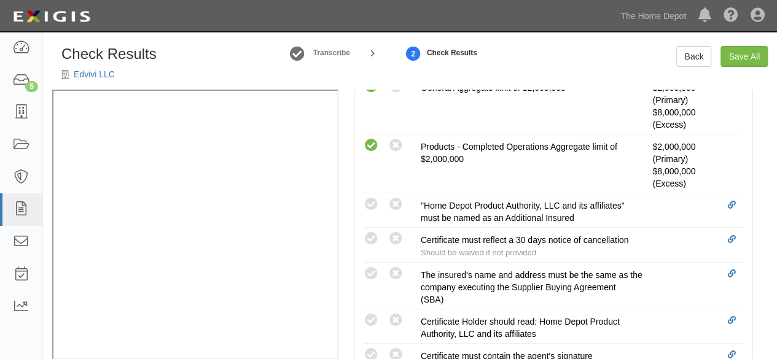
radio input "true"
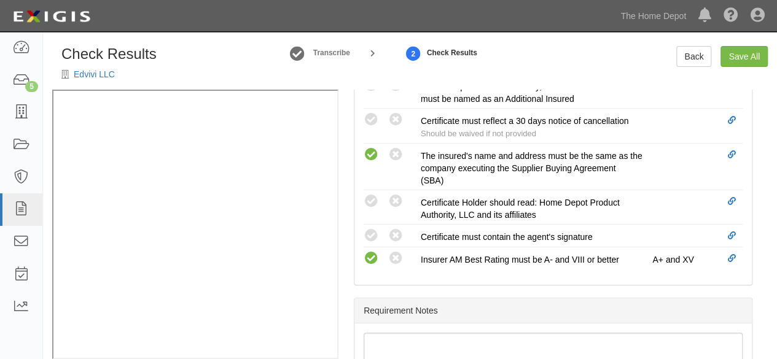
scroll to position [614, 0]
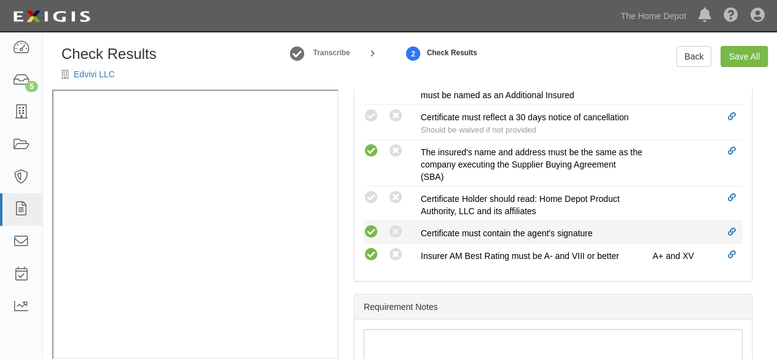
click at [373, 229] on icon at bounding box center [371, 232] width 15 height 15
radio input "true"
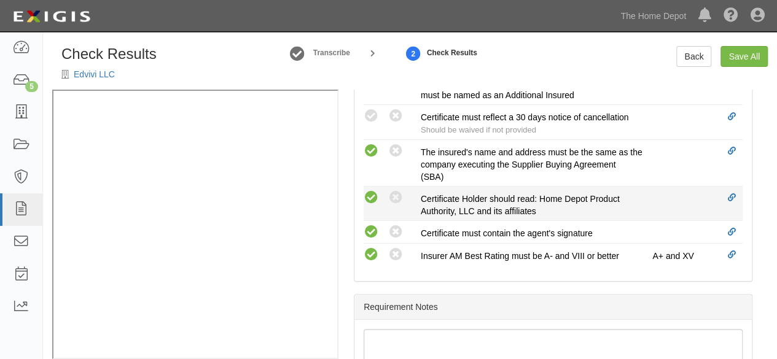
click at [374, 190] on icon at bounding box center [371, 197] width 15 height 15
radio input "true"
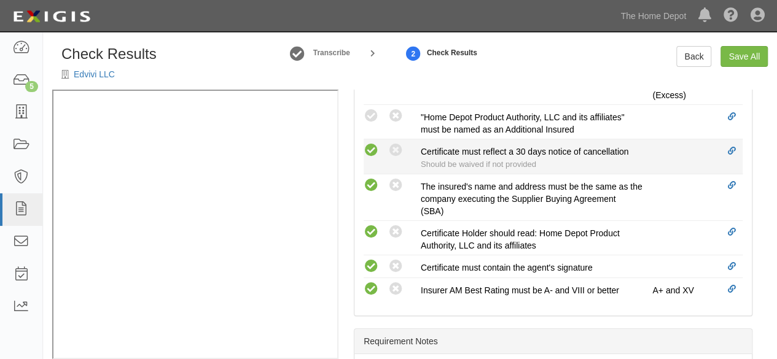
scroll to position [553, 0]
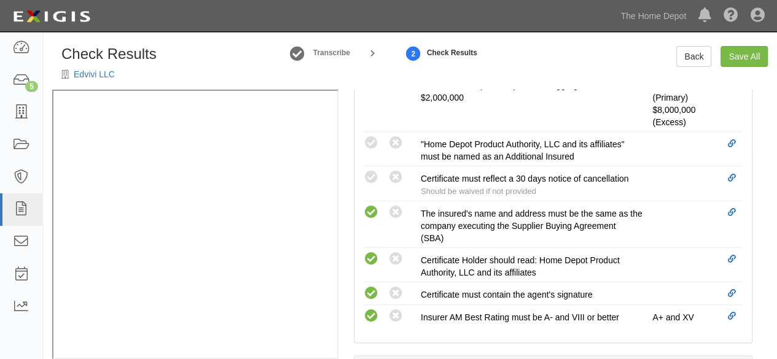
drag, startPoint x: 373, startPoint y: 142, endPoint x: 333, endPoint y: 217, distance: 85.7
click at [373, 144] on icon at bounding box center [371, 143] width 15 height 15
radio input "true"
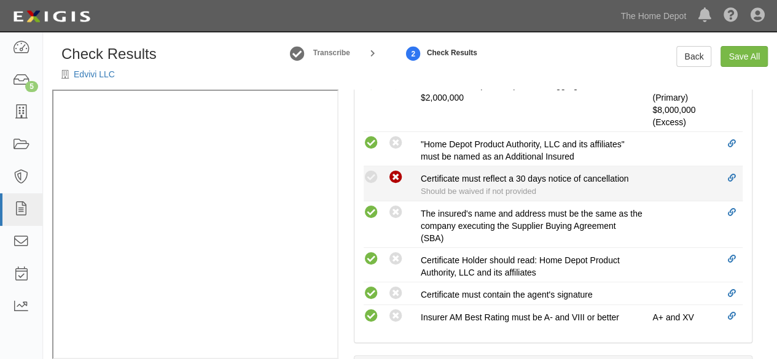
click at [400, 177] on icon at bounding box center [395, 177] width 15 height 15
radio input "true"
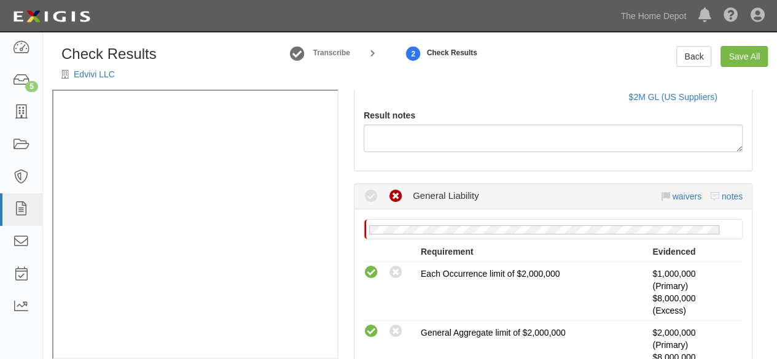
scroll to position [215, 0]
click at [672, 198] on link "waivers" at bounding box center [686, 197] width 29 height 10
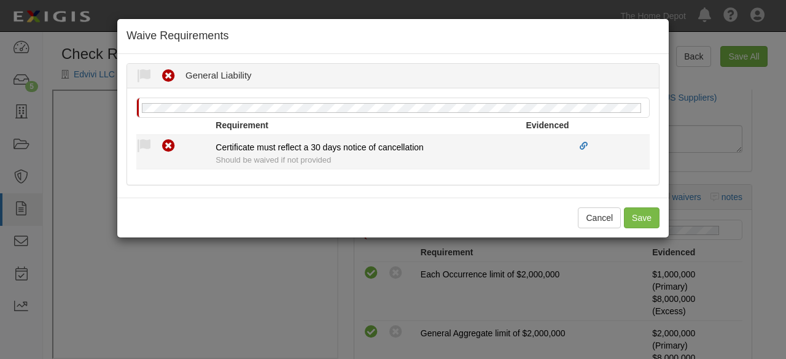
drag, startPoint x: 140, startPoint y: 137, endPoint x: 150, endPoint y: 155, distance: 20.3
click at [144, 141] on div "Compliant Waived Non-Compliant" at bounding box center [175, 146] width 79 height 16
click at [149, 149] on icon at bounding box center [143, 146] width 15 height 15
radio input "true"
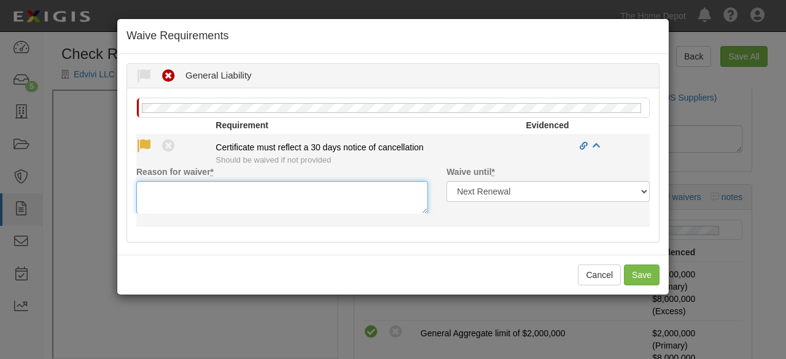
click at [176, 199] on textarea "Reason for waiver *" at bounding box center [282, 197] width 292 height 33
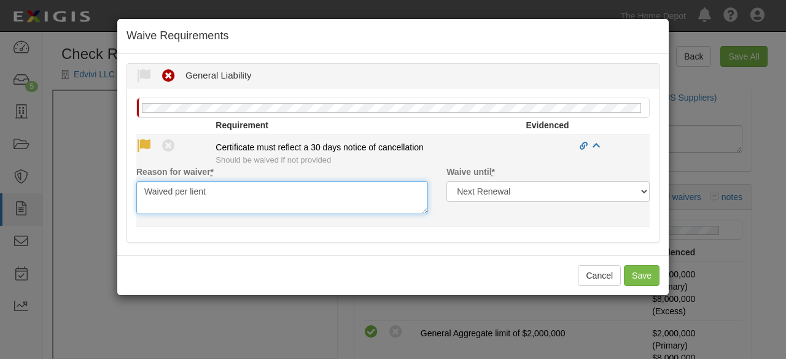
click at [187, 187] on textarea "Waived per lient" at bounding box center [282, 197] width 292 height 33
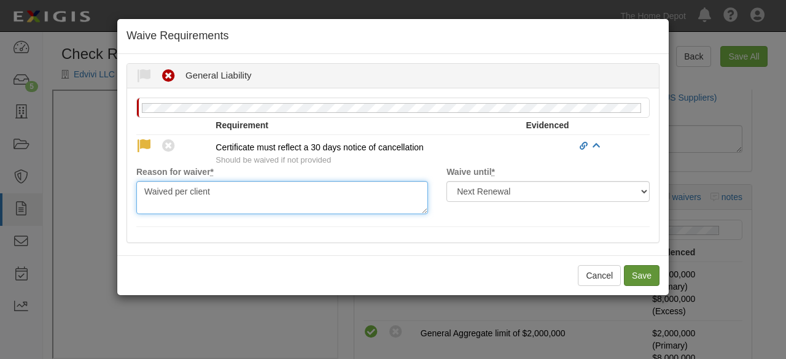
type textarea "Waived per client"
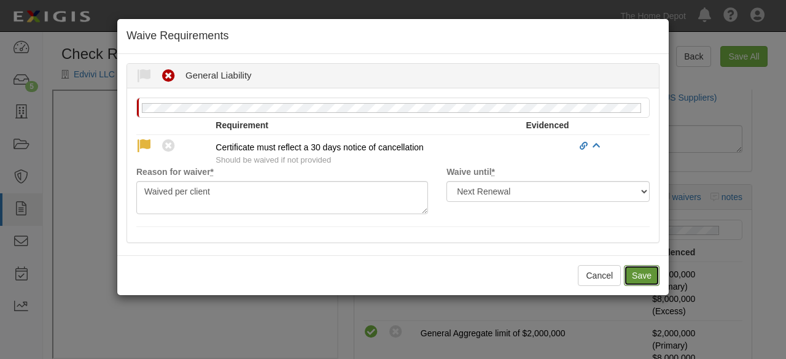
click at [642, 278] on button "Save" at bounding box center [642, 275] width 36 height 21
radio input "true"
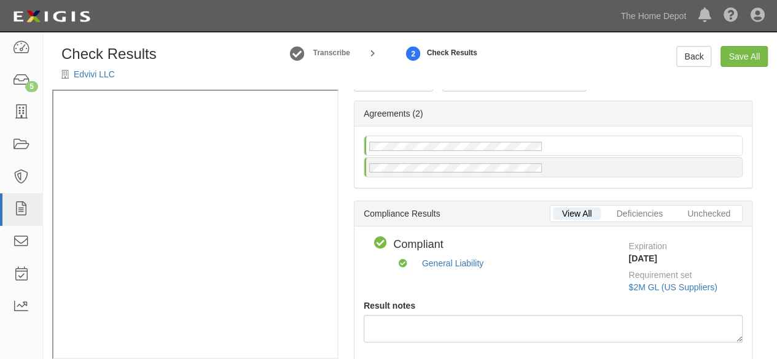
scroll to position [0, 0]
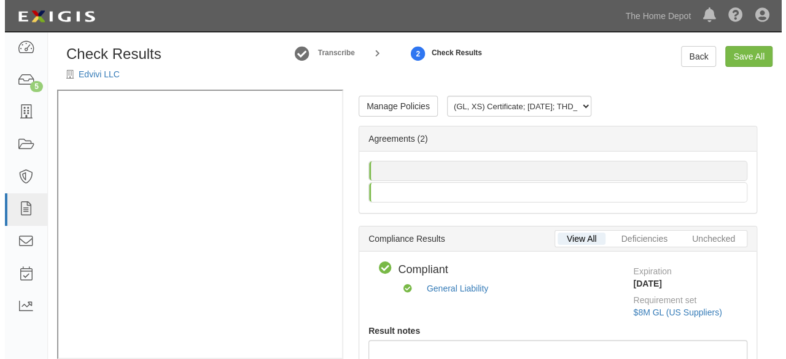
scroll to position [17, 0]
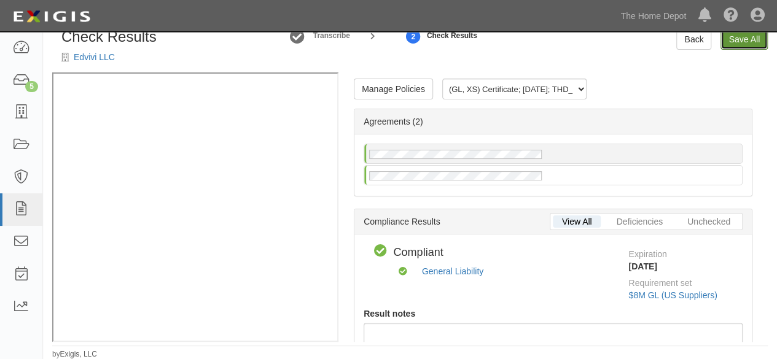
click at [742, 42] on link "Save All" at bounding box center [743, 39] width 47 height 21
radio input "false"
radio input "true"
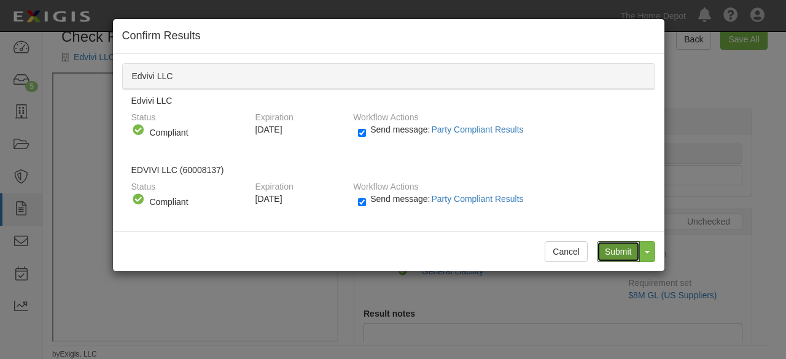
drag, startPoint x: 623, startPoint y: 248, endPoint x: 508, endPoint y: 168, distance: 139.9
click at [620, 244] on input "Submit" at bounding box center [618, 251] width 43 height 21
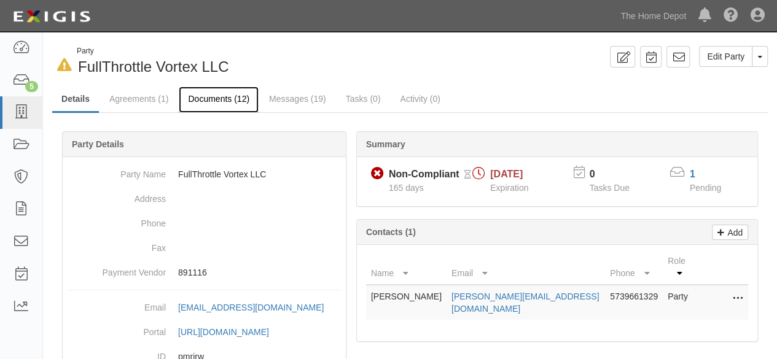
click at [199, 95] on link "Documents (12)" at bounding box center [219, 100] width 80 height 26
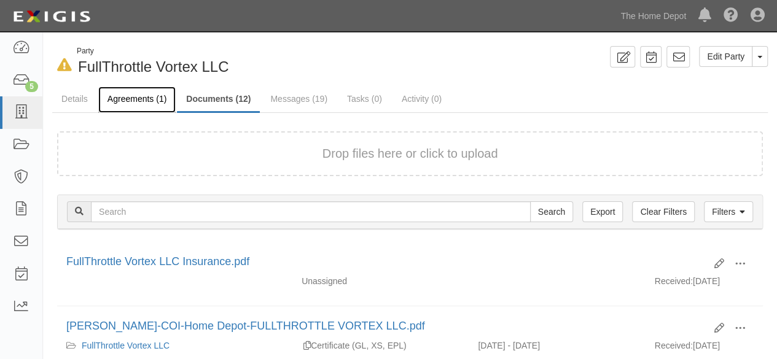
click at [124, 101] on link "Agreements (1)" at bounding box center [136, 100] width 77 height 26
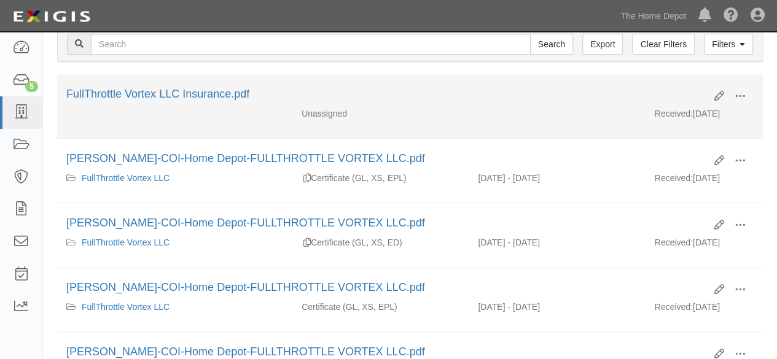
scroll to position [307, 0]
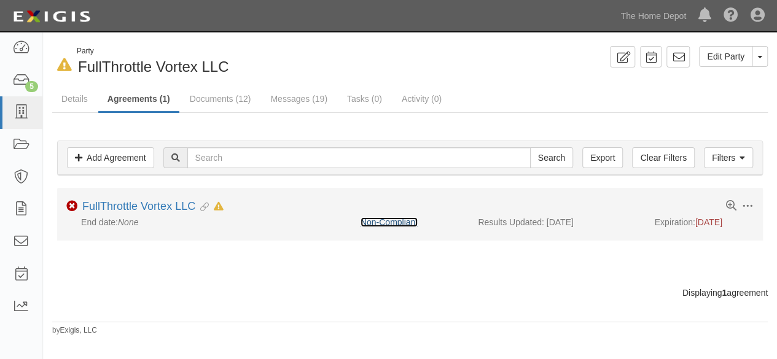
click at [365, 219] on link "Non-Compliant" at bounding box center [388, 222] width 57 height 10
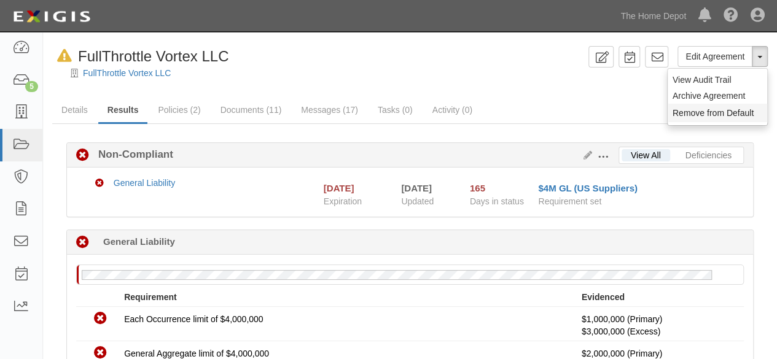
click at [715, 111] on button "Remove from Default" at bounding box center [717, 113] width 99 height 18
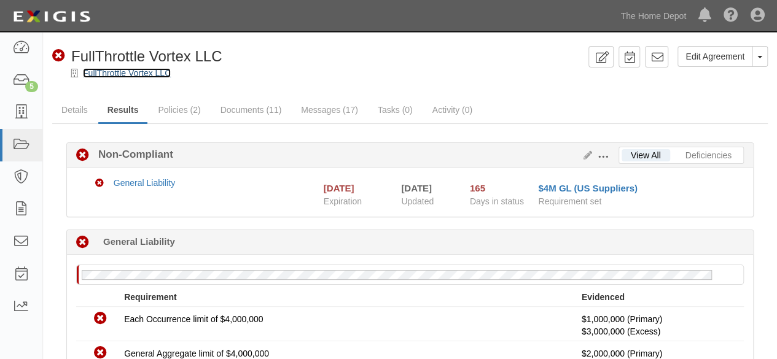
click at [117, 73] on link "FullThrottle Vortex LLC" at bounding box center [127, 73] width 88 height 10
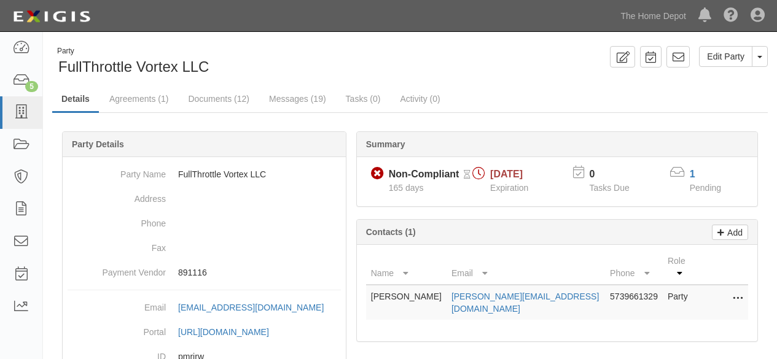
click at [219, 103] on link "Documents (12)" at bounding box center [219, 99] width 80 height 25
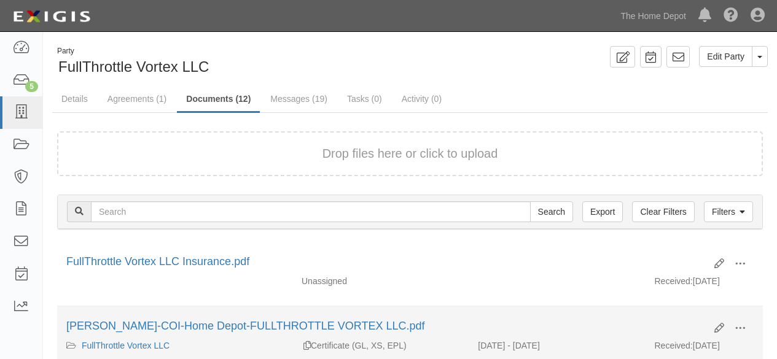
scroll to position [123, 0]
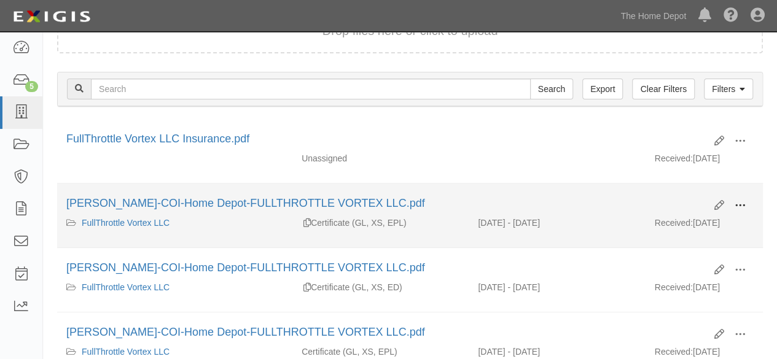
drag, startPoint x: 741, startPoint y: 201, endPoint x: 721, endPoint y: 216, distance: 24.6
click at [740, 201] on span at bounding box center [739, 205] width 11 height 11
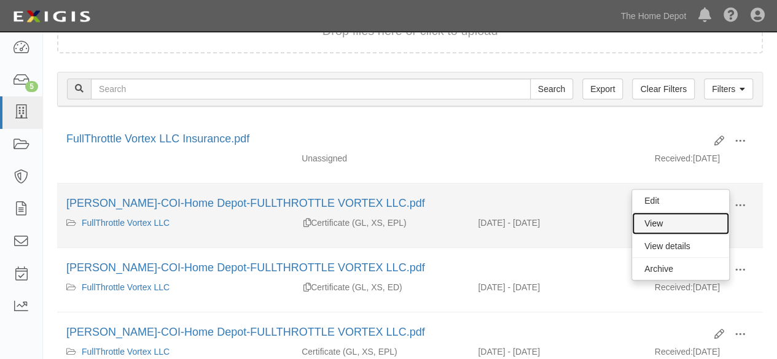
click at [714, 219] on link "View" at bounding box center [680, 223] width 97 height 22
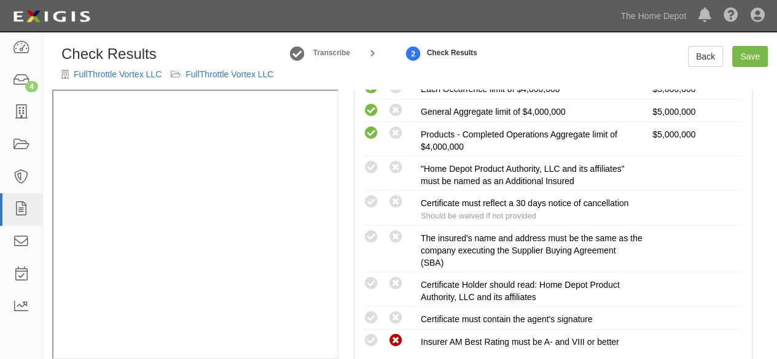
scroll to position [307, 0]
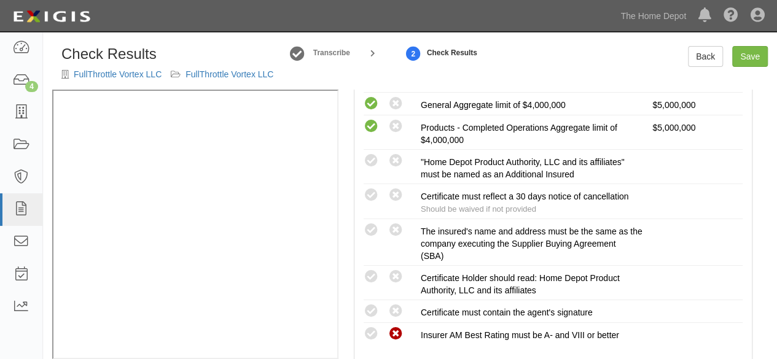
drag, startPoint x: 368, startPoint y: 225, endPoint x: 335, endPoint y: 237, distance: 35.2
click at [368, 227] on icon at bounding box center [371, 230] width 15 height 15
radio input "true"
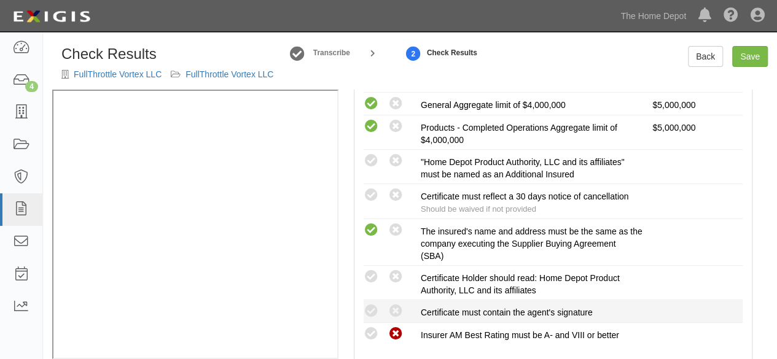
drag, startPoint x: 372, startPoint y: 311, endPoint x: 371, endPoint y: 300, distance: 11.1
click at [371, 309] on icon at bounding box center [371, 311] width 15 height 15
radio input "true"
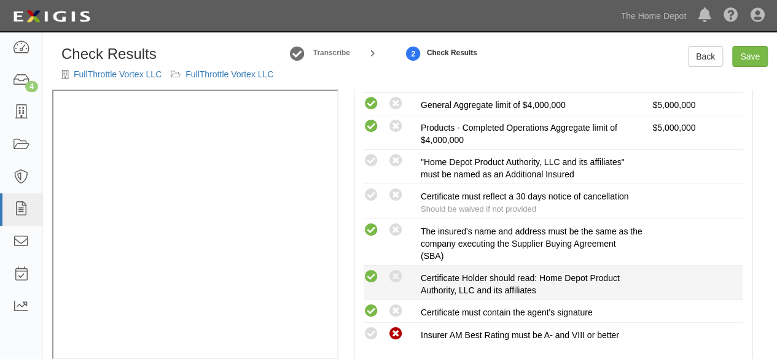
click at [372, 274] on icon at bounding box center [371, 277] width 15 height 15
radio input "true"
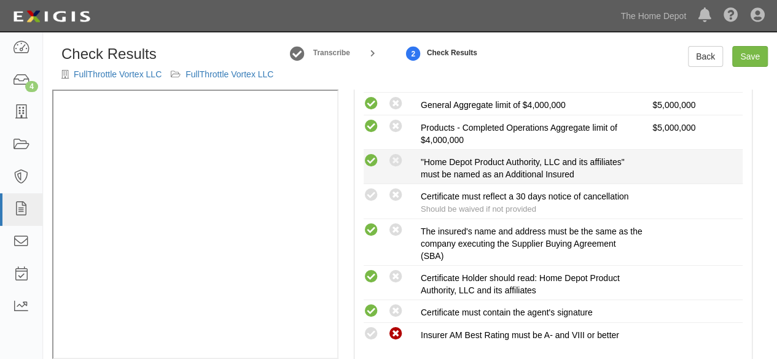
click at [372, 159] on icon at bounding box center [371, 161] width 15 height 15
radio input "true"
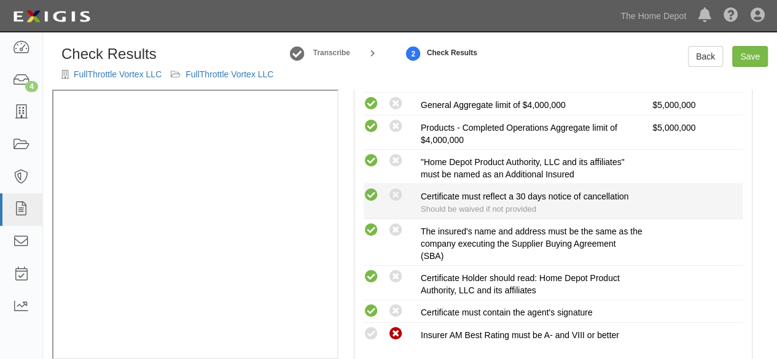
click at [371, 193] on icon at bounding box center [371, 195] width 15 height 15
radio input "true"
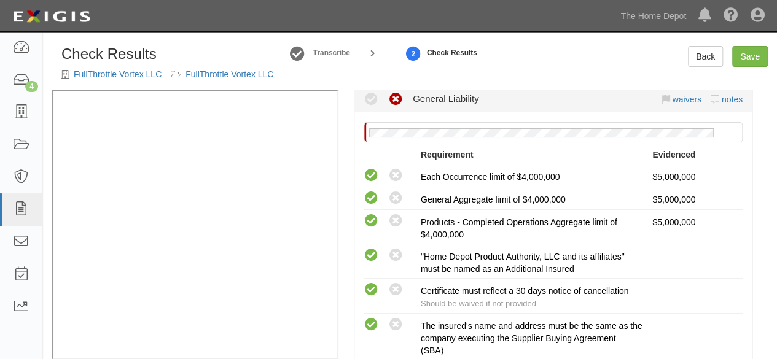
scroll to position [61, 0]
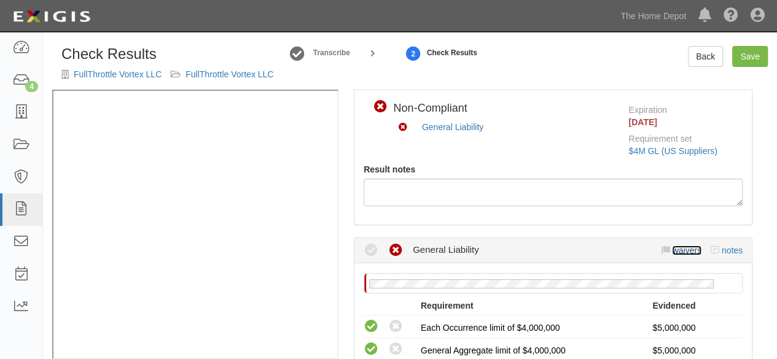
click at [679, 249] on link "waivers" at bounding box center [686, 251] width 29 height 10
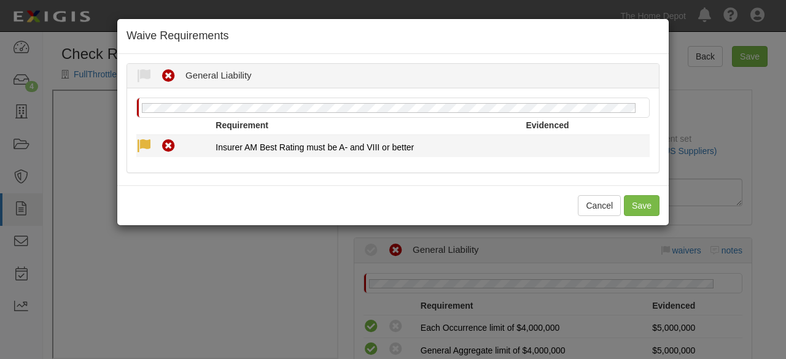
click at [148, 146] on icon at bounding box center [143, 146] width 15 height 15
radio input "true"
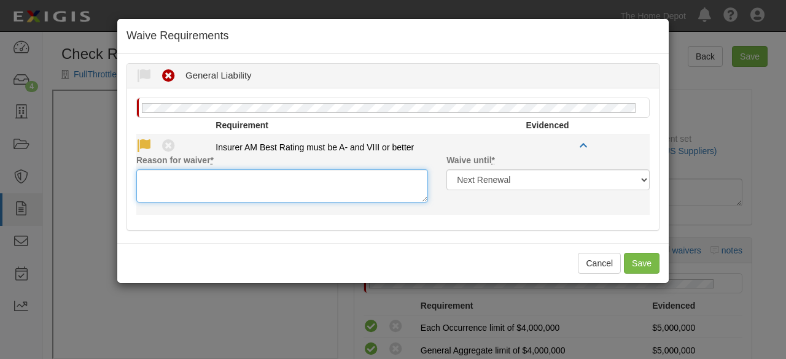
click at [165, 199] on textarea "Reason for waiver *" at bounding box center [282, 185] width 292 height 33
click at [168, 193] on textarea "Reason for waiver *" at bounding box center [282, 185] width 292 height 33
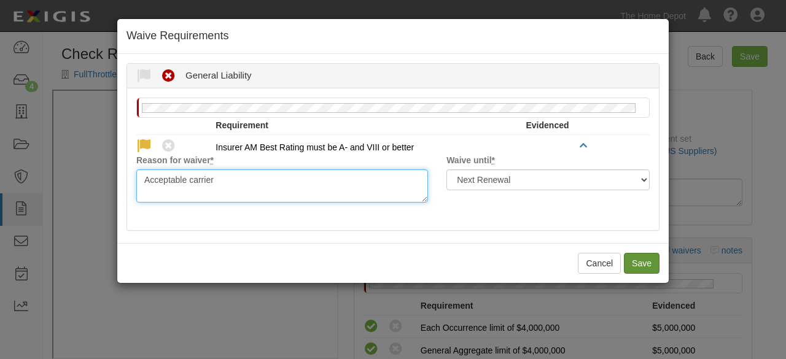
type textarea "Acceptable carrier"
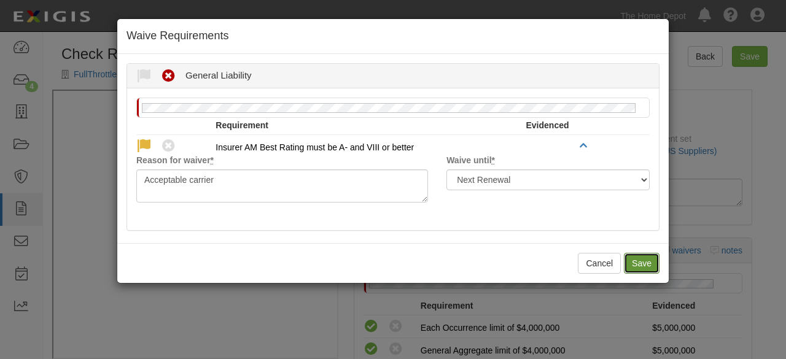
click at [646, 260] on button "Save" at bounding box center [642, 263] width 36 height 21
radio input "true"
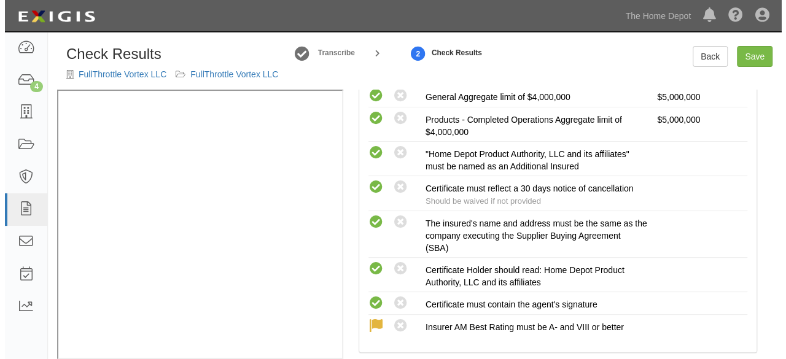
scroll to position [481, 0]
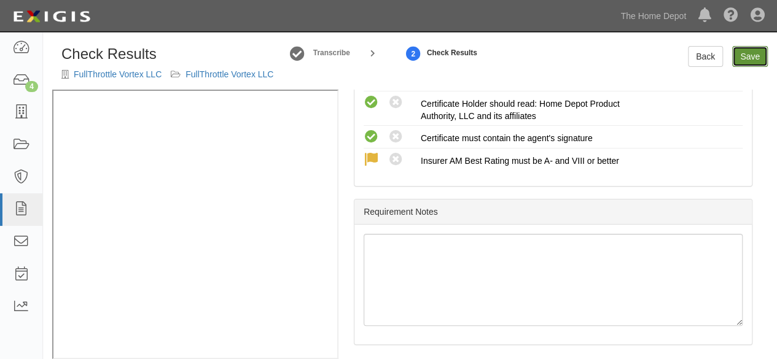
click at [747, 63] on link "Save" at bounding box center [750, 56] width 36 height 21
radio input "true"
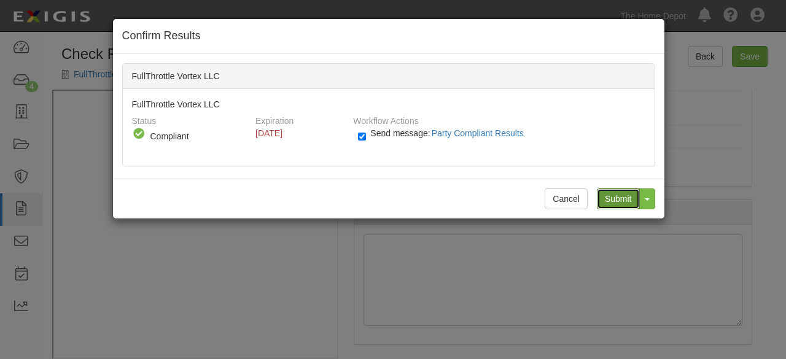
click at [621, 194] on input "Submit" at bounding box center [618, 199] width 43 height 21
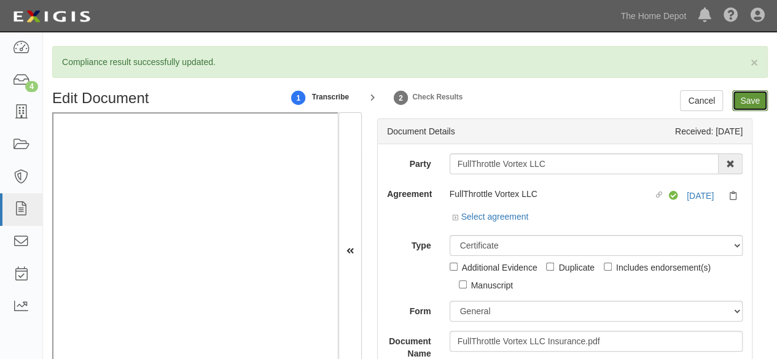
click at [740, 95] on input "Save" at bounding box center [750, 100] width 36 height 21
type input "5000000"
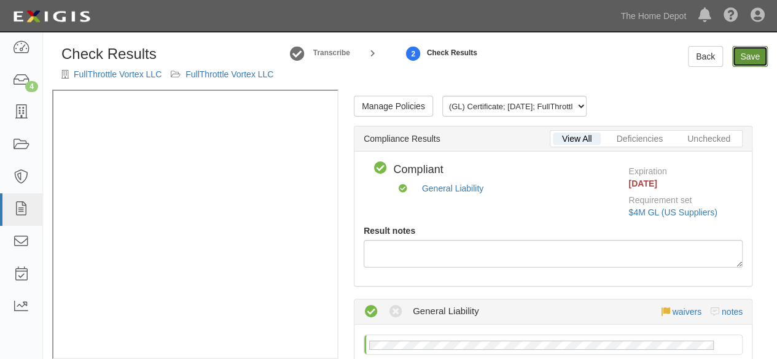
click at [752, 57] on link "Save" at bounding box center [750, 56] width 36 height 21
radio input "true"
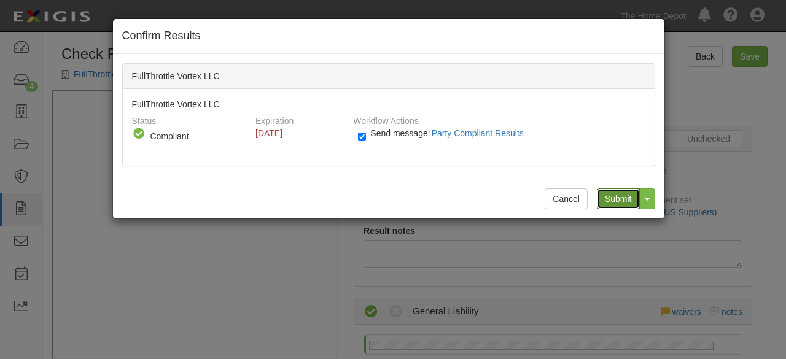
click at [618, 202] on input "Submit" at bounding box center [618, 199] width 43 height 21
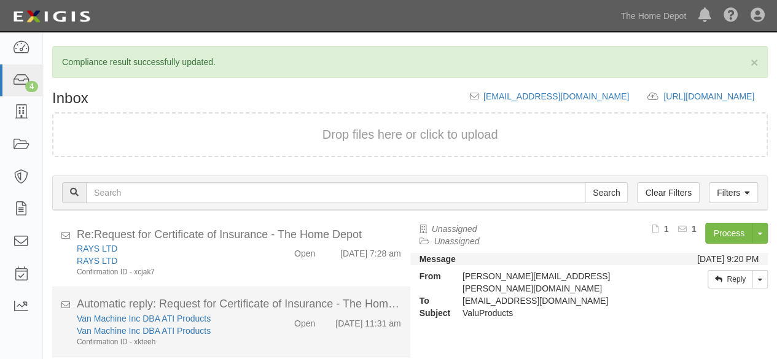
scroll to position [63, 0]
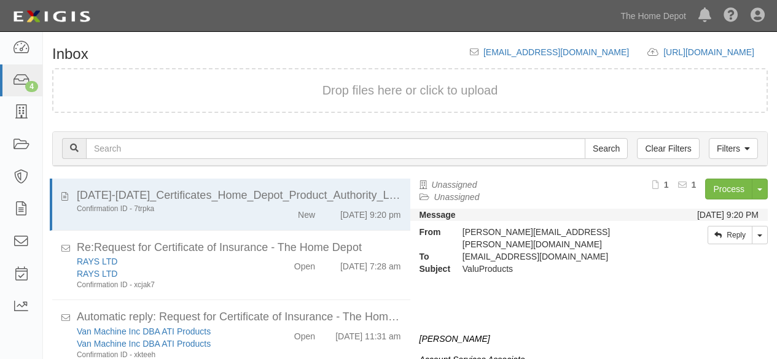
scroll to position [47, 0]
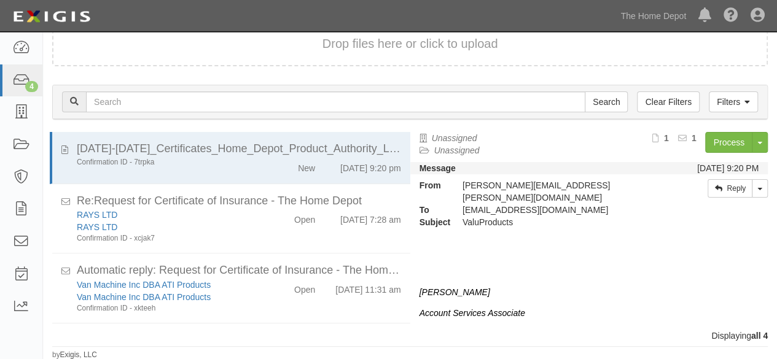
scroll to position [47, 0]
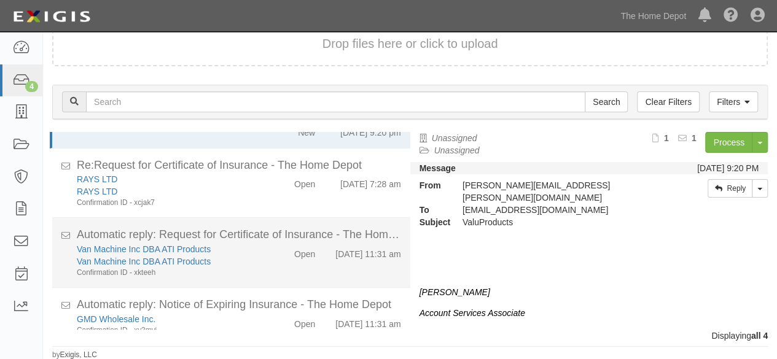
scroll to position [63, 0]
